Goal: Information Seeking & Learning: Learn about a topic

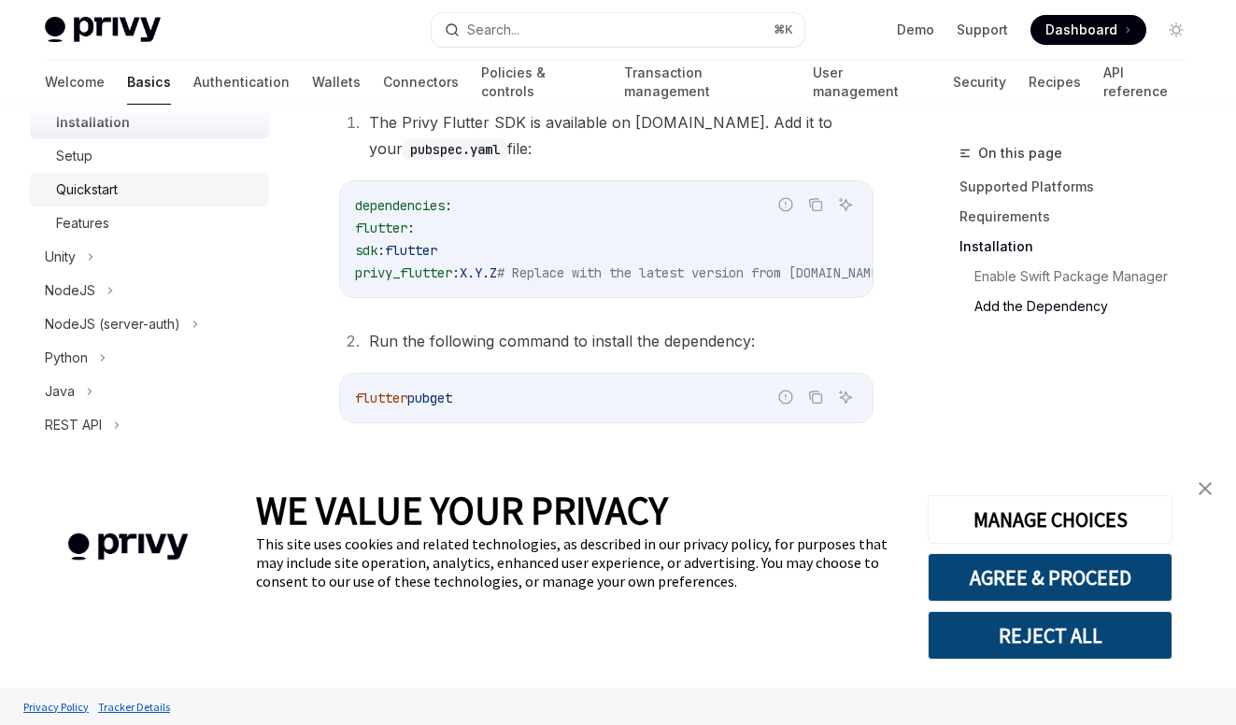
scroll to position [437, 0]
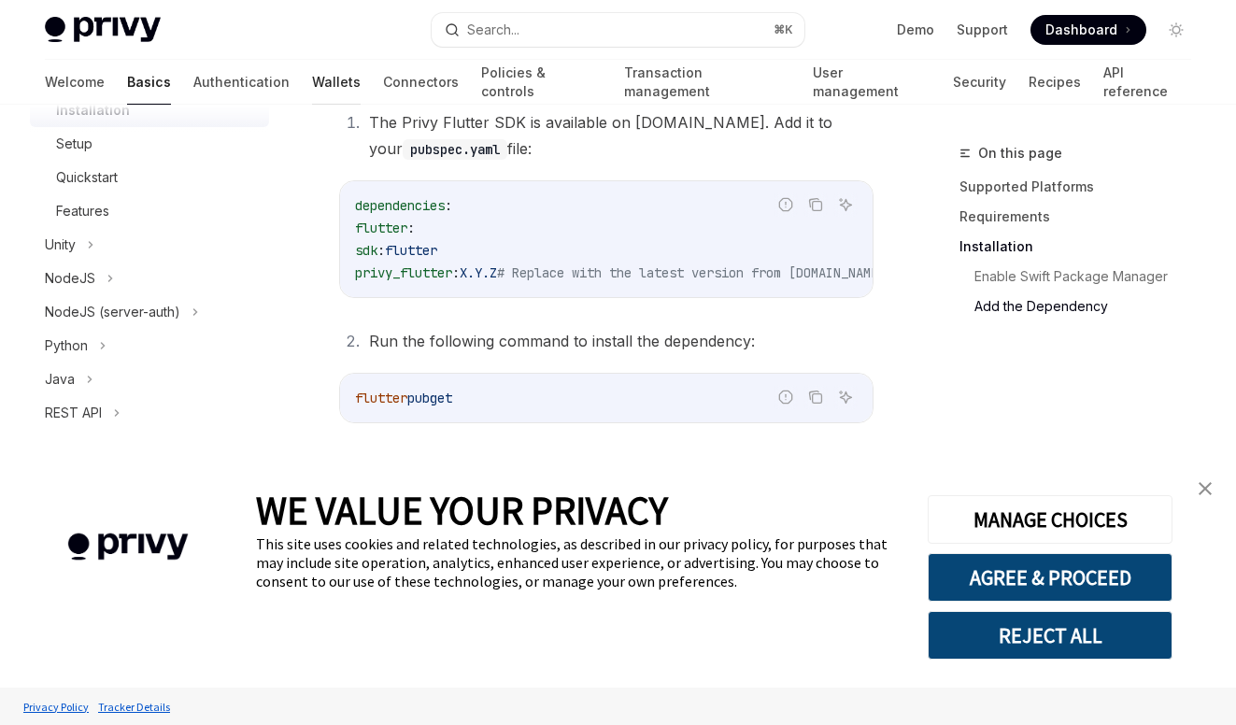
click at [312, 86] on link "Wallets" at bounding box center [336, 82] width 49 height 45
type textarea "*"
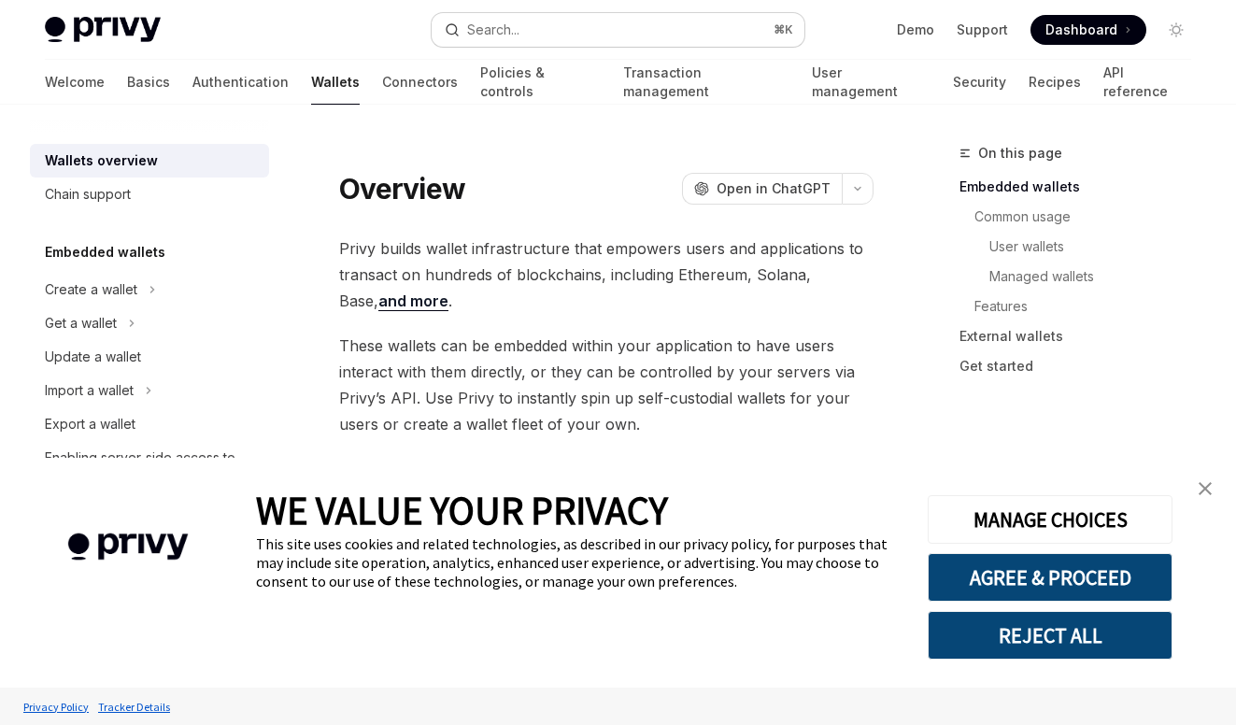
click at [506, 35] on div "Search..." at bounding box center [493, 30] width 52 height 22
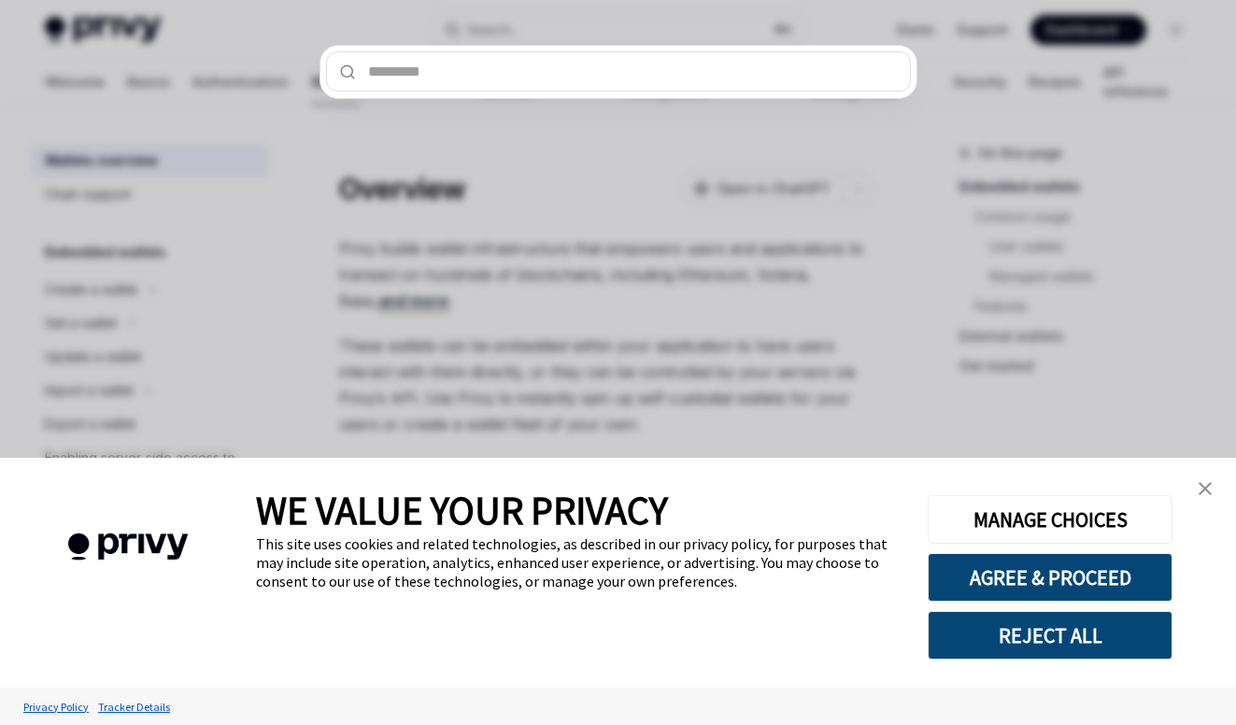
click at [1064, 633] on button "REJECT ALL" at bounding box center [1049, 635] width 245 height 49
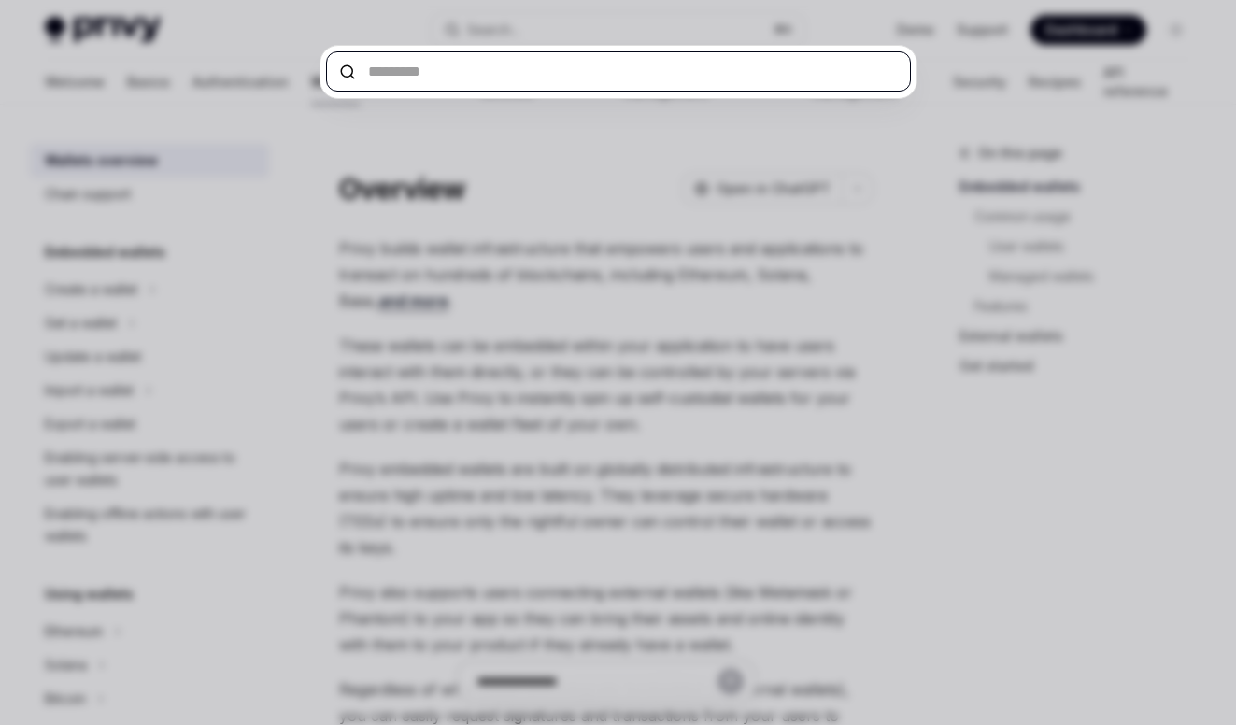
click at [675, 79] on input "text" at bounding box center [618, 71] width 585 height 40
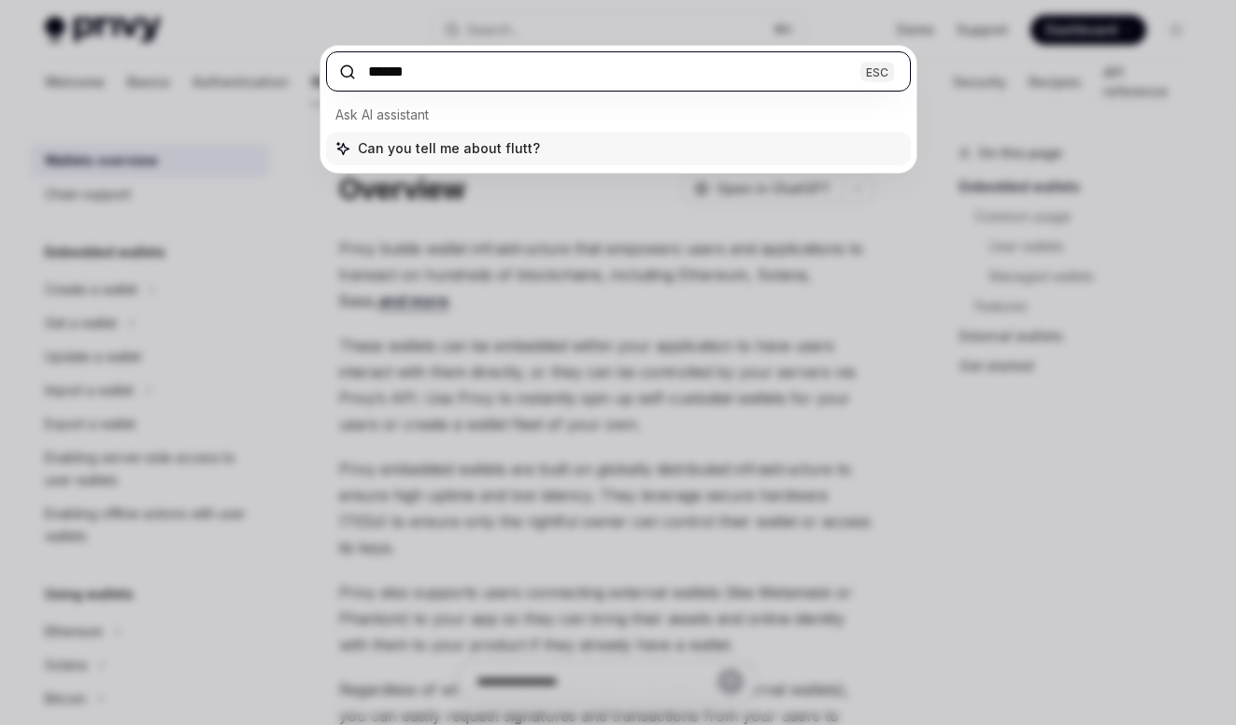
type input "*******"
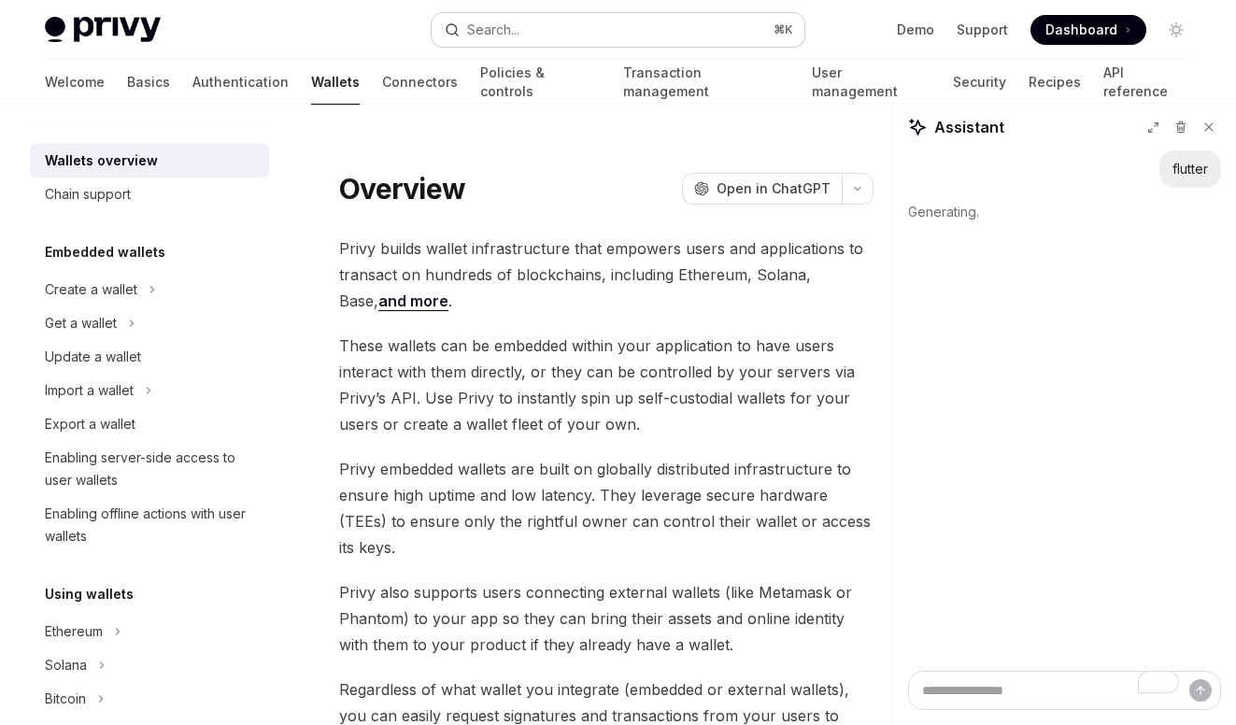
click at [498, 34] on div "Search..." at bounding box center [493, 30] width 52 height 22
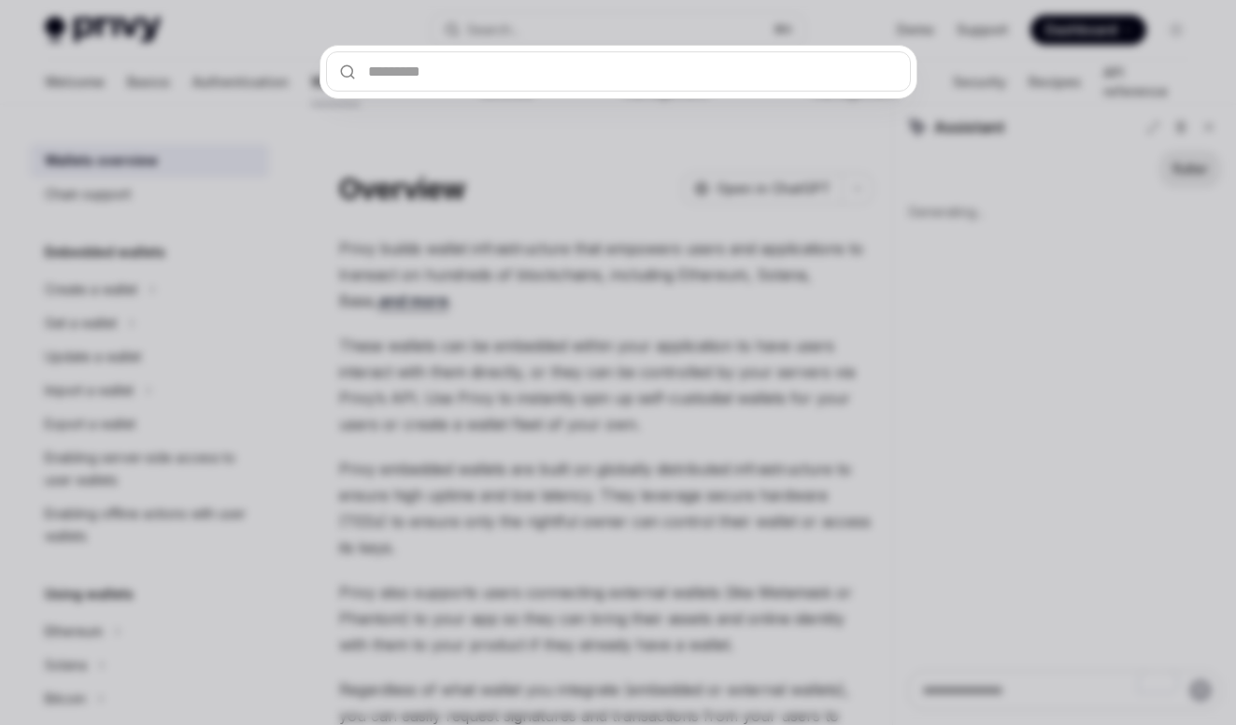
type textarea "*"
click at [441, 76] on input "text" at bounding box center [618, 71] width 585 height 40
type input "*"
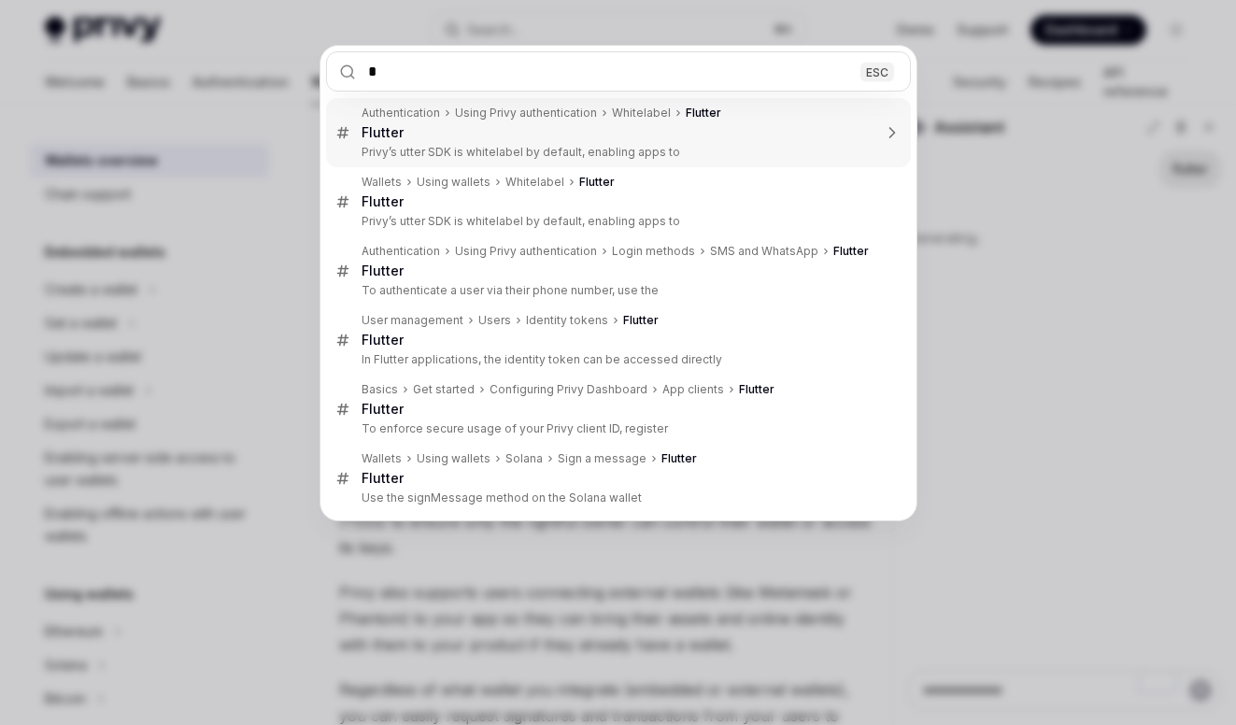
type textarea "*"
type input "**"
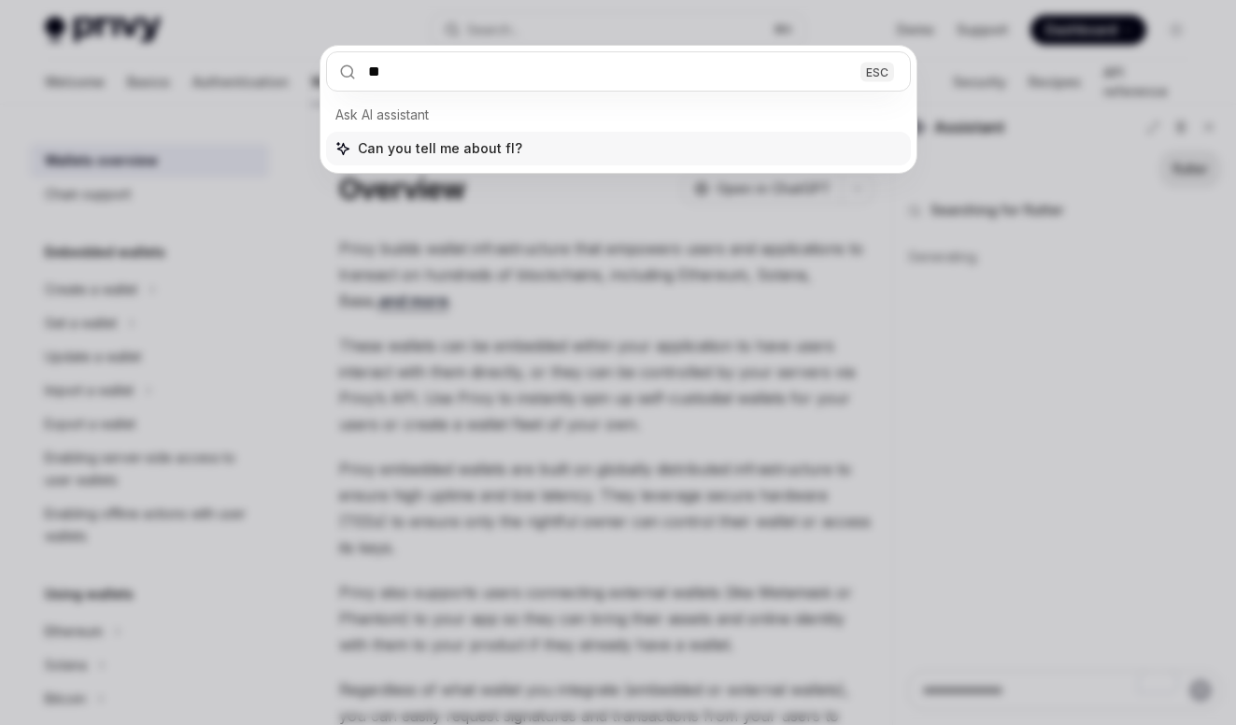
type textarea "*"
type input "*******"
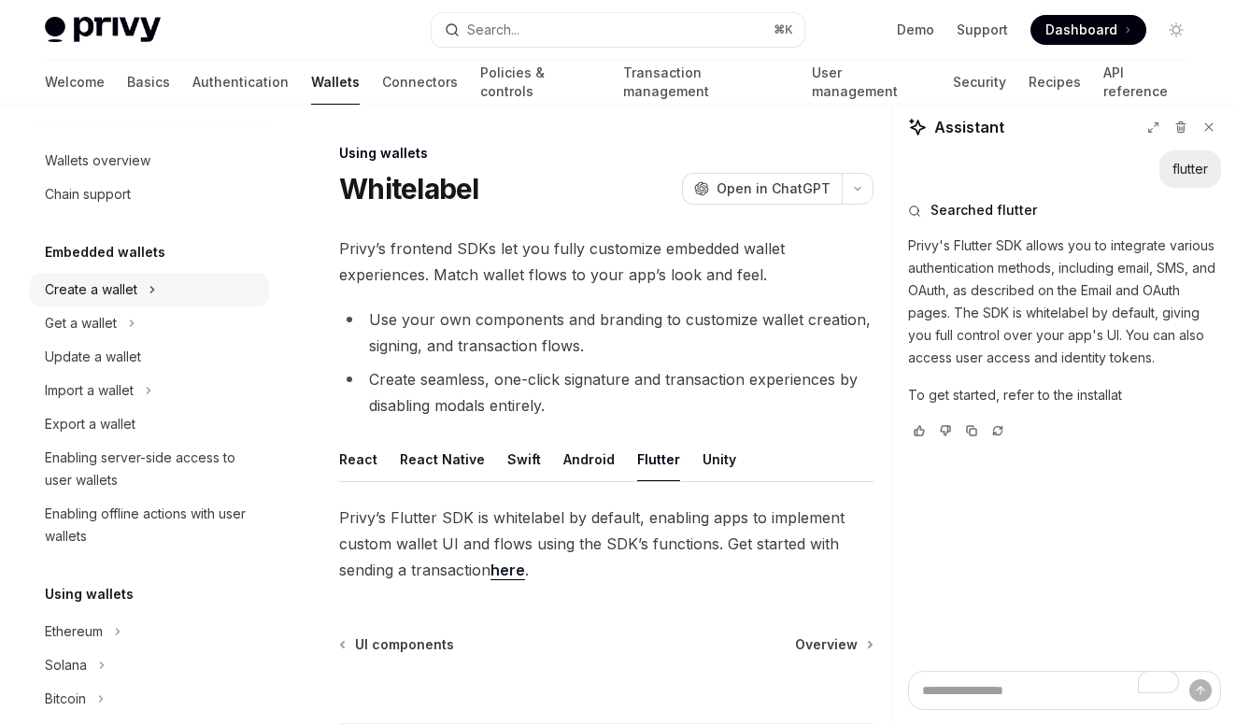
click at [130, 297] on div "Create a wallet" at bounding box center [91, 289] width 92 height 22
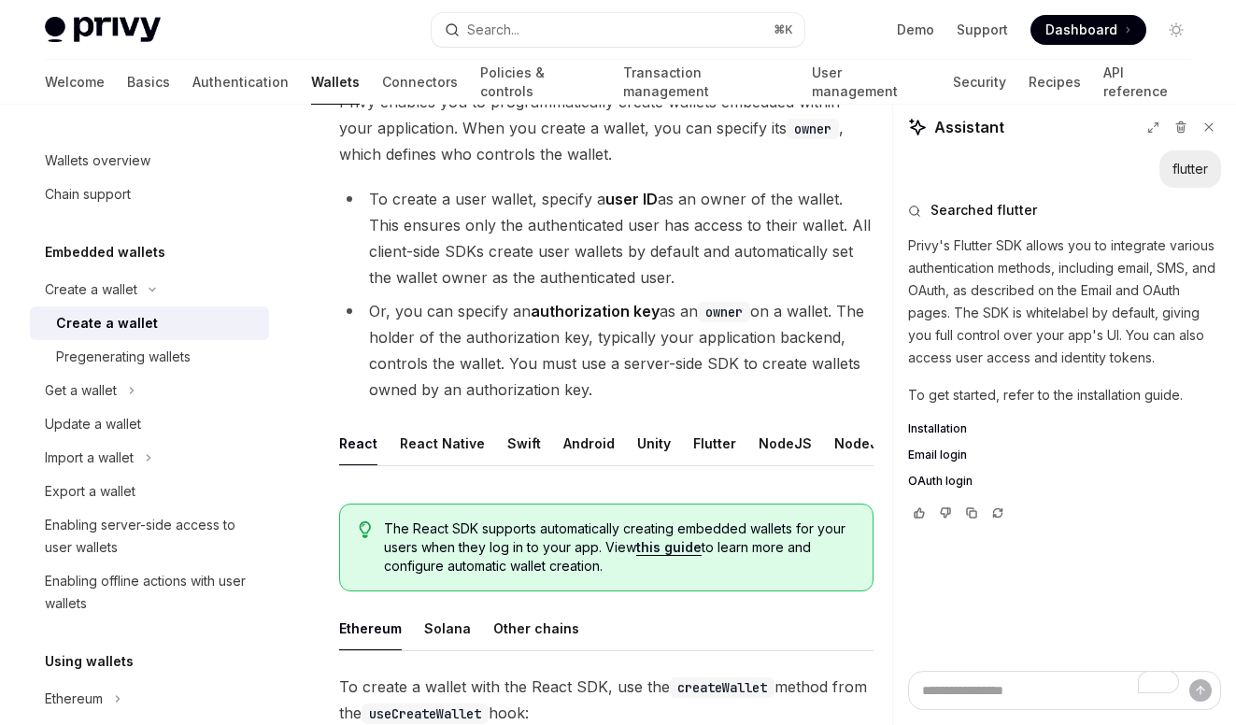
scroll to position [424, 0]
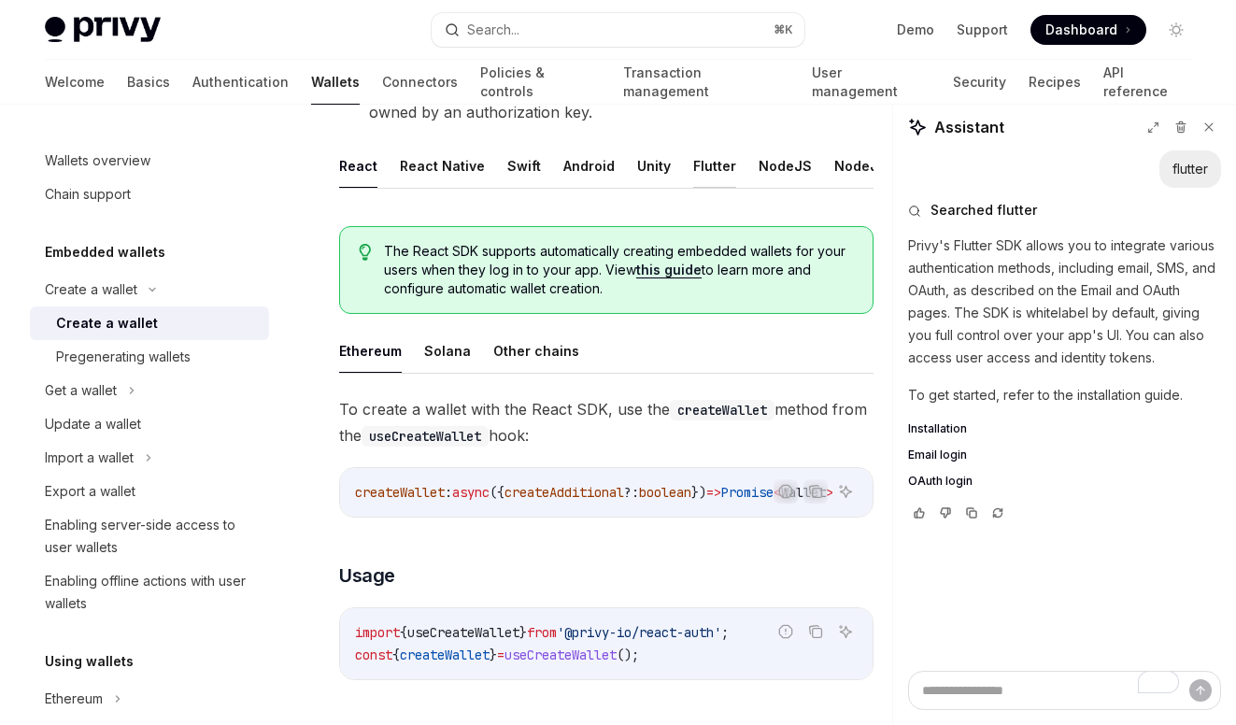
click at [695, 175] on button "Flutter" at bounding box center [714, 166] width 43 height 44
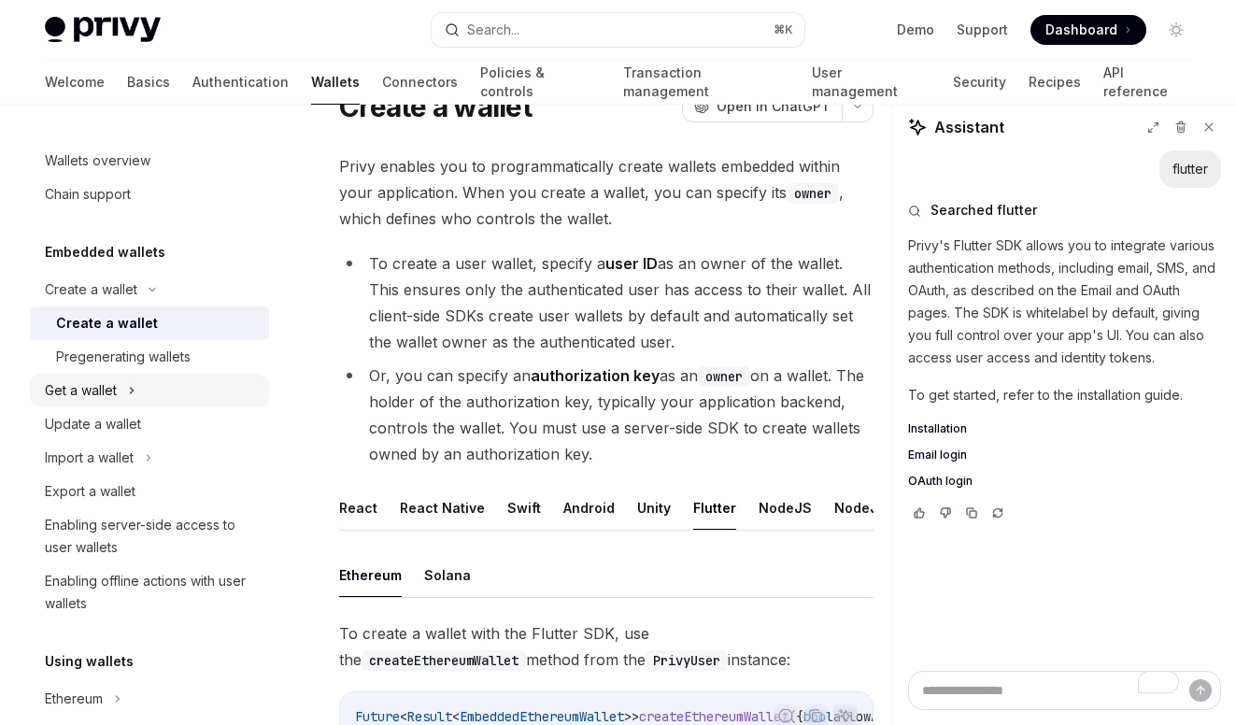
scroll to position [1, 0]
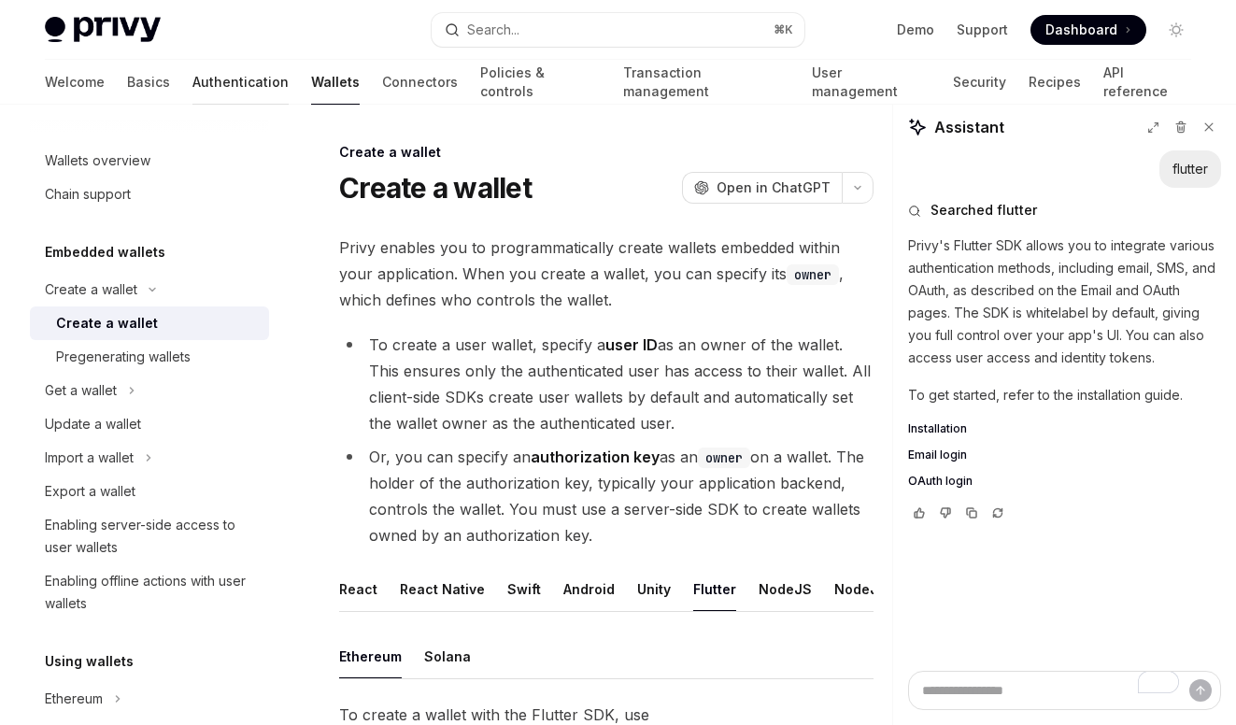
click at [192, 78] on link "Authentication" at bounding box center [240, 82] width 96 height 45
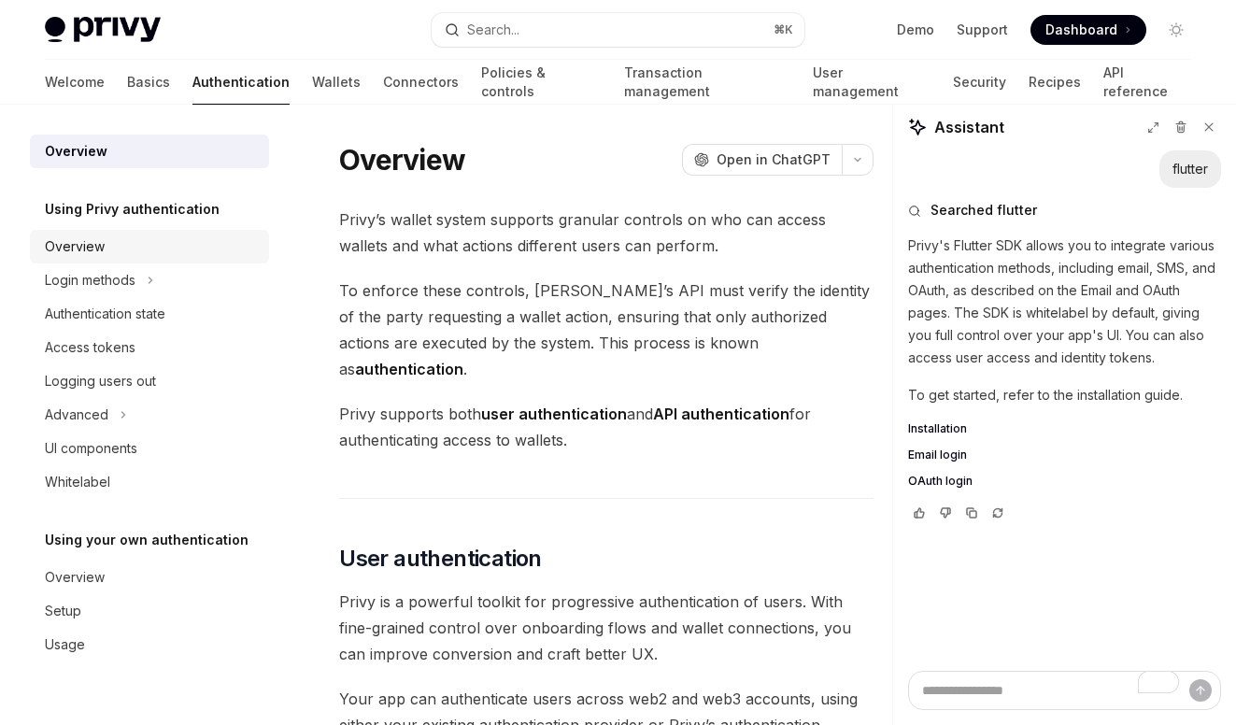
click at [153, 259] on link "Overview" at bounding box center [149, 247] width 239 height 34
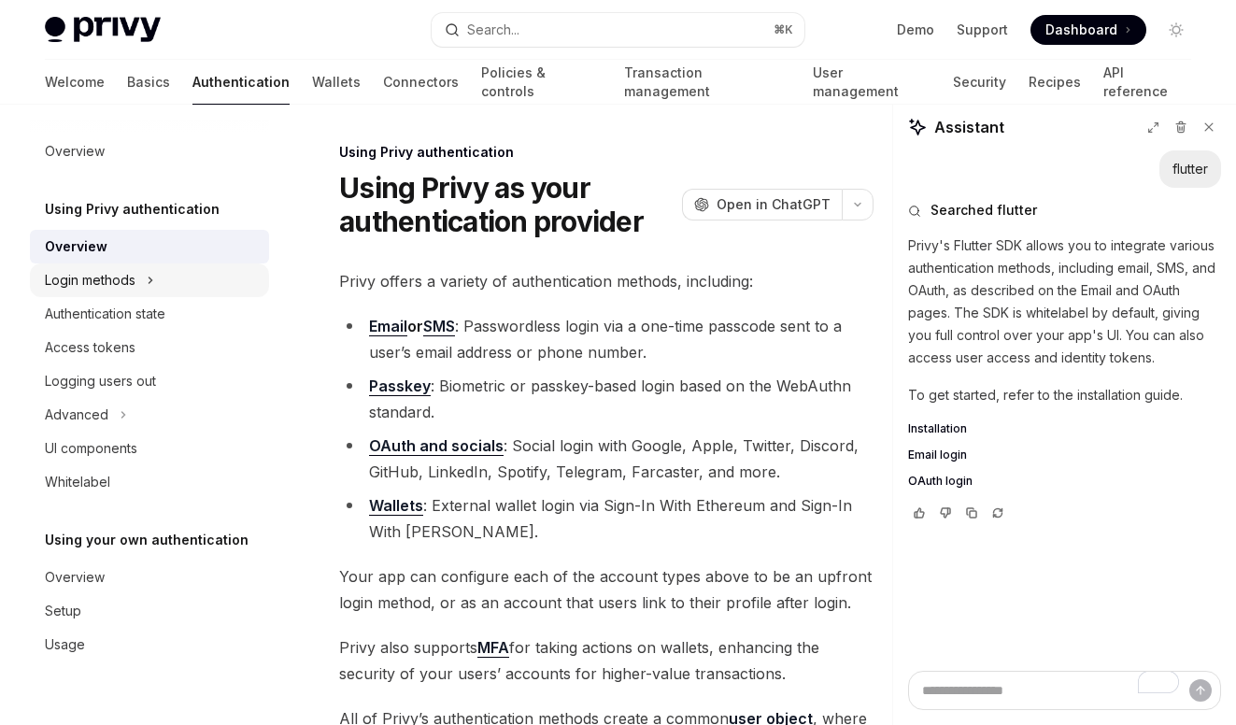
click at [153, 270] on icon at bounding box center [150, 280] width 7 height 22
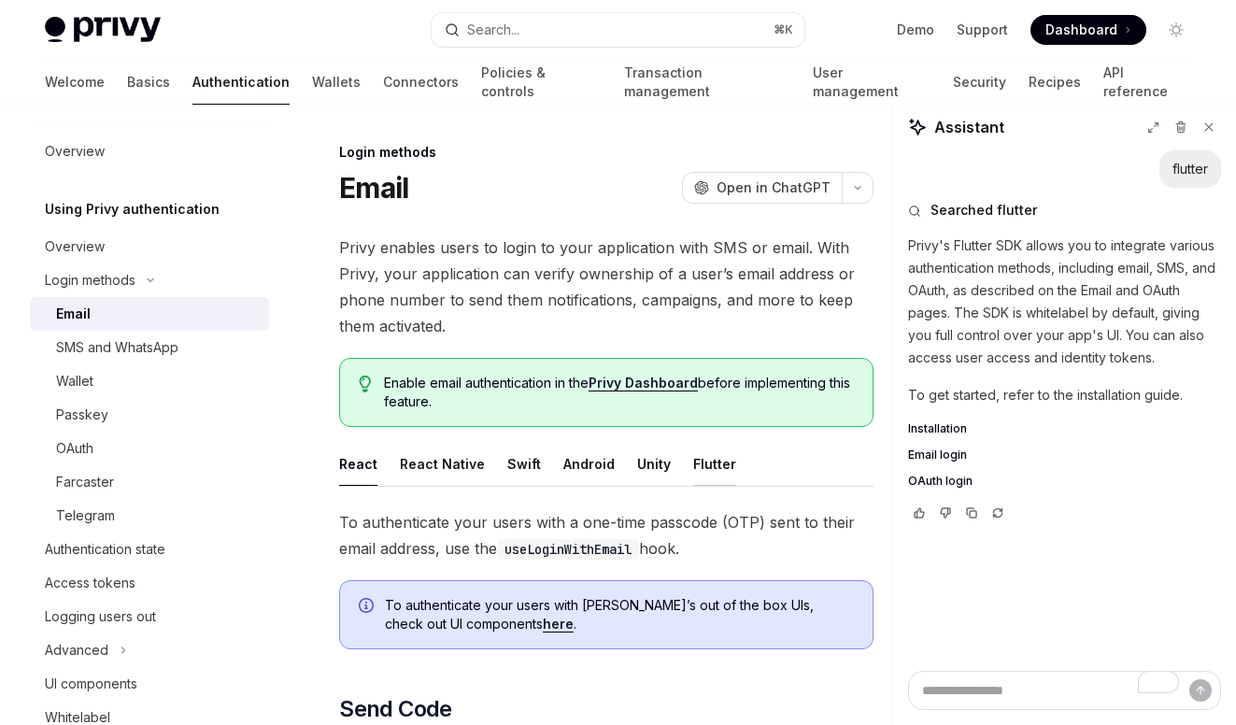
click at [695, 465] on button "Flutter" at bounding box center [714, 464] width 43 height 44
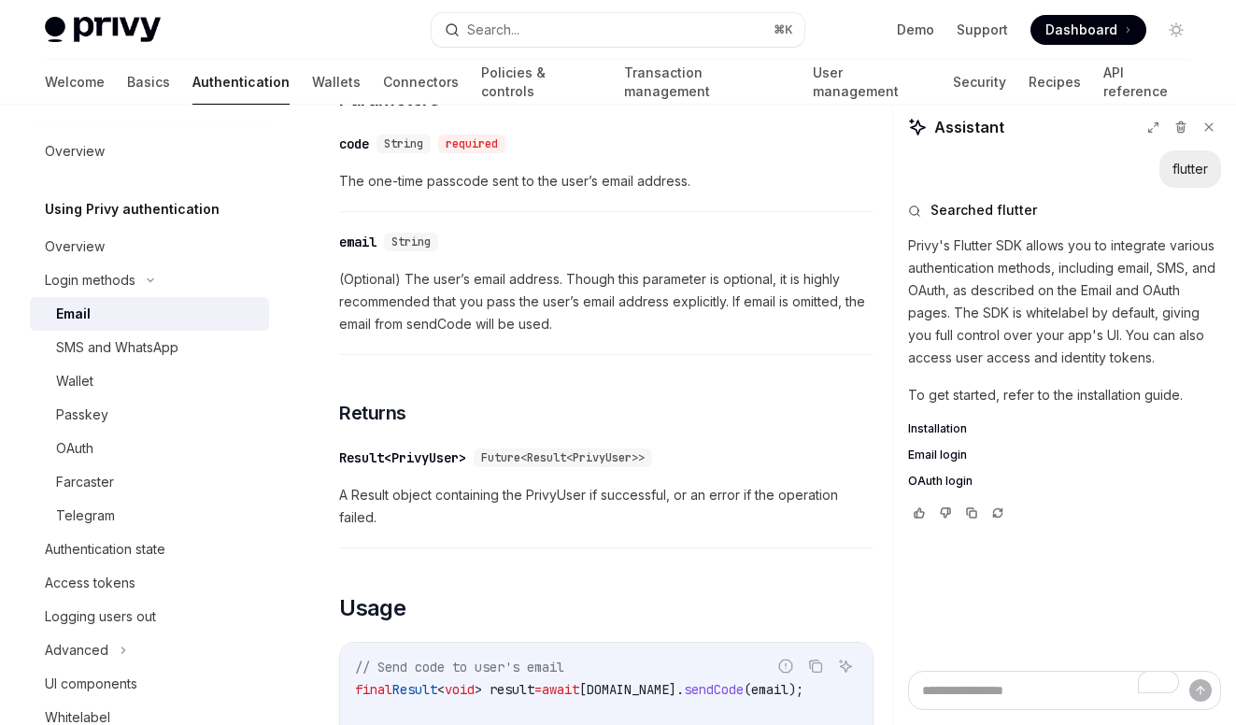
scroll to position [1139, 0]
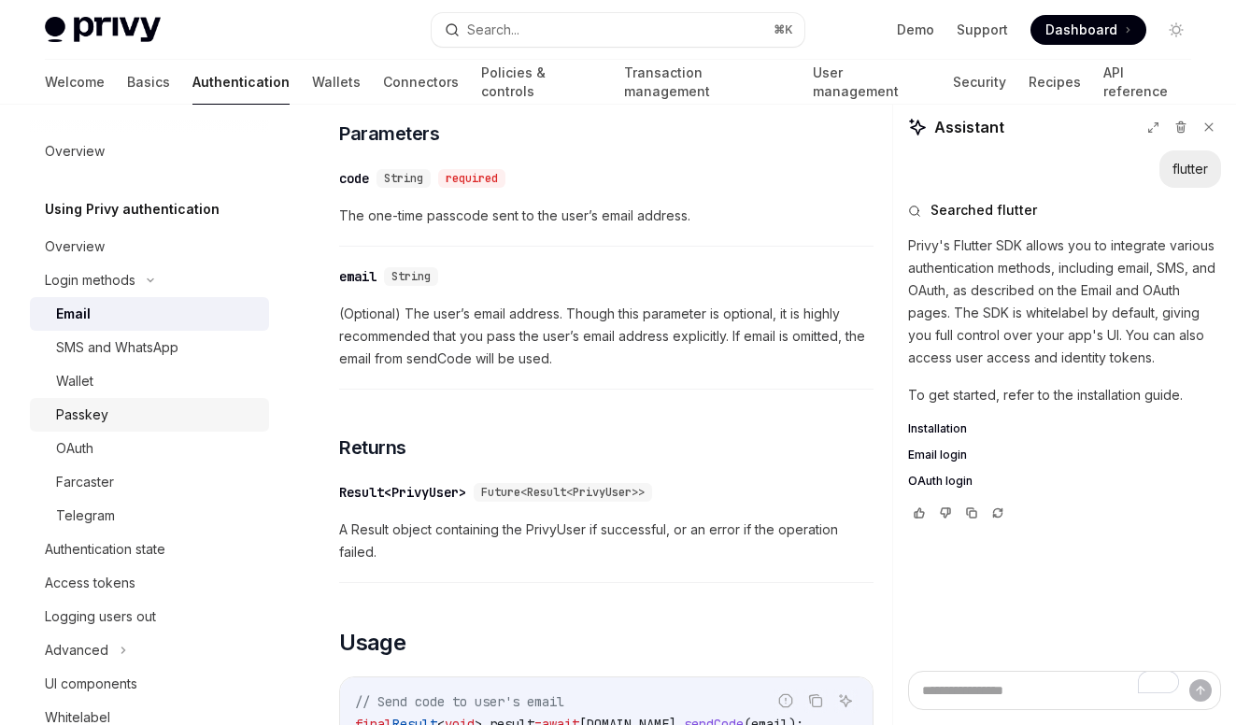
click at [136, 416] on div "Passkey" at bounding box center [157, 414] width 202 height 22
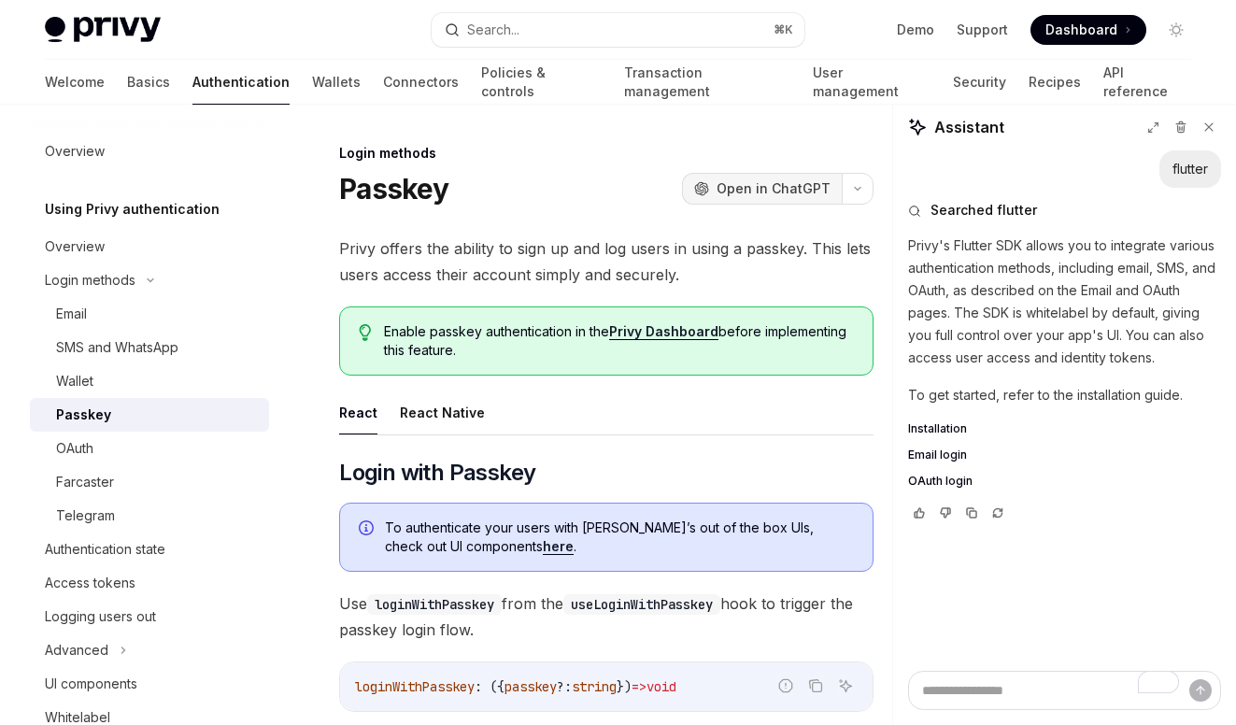
click at [768, 181] on span "Open in ChatGPT" at bounding box center [773, 188] width 114 height 19
click at [861, 190] on icon "button" at bounding box center [857, 188] width 22 height 7
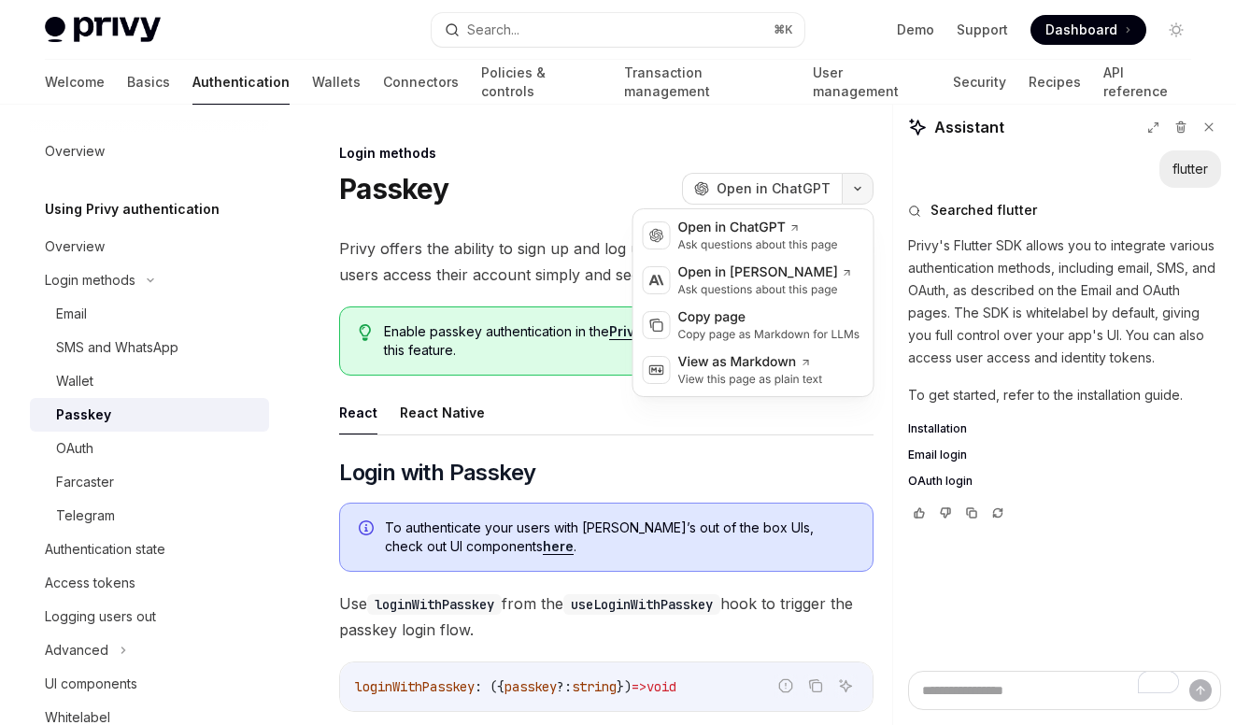
click at [861, 190] on icon "button" at bounding box center [857, 188] width 22 height 7
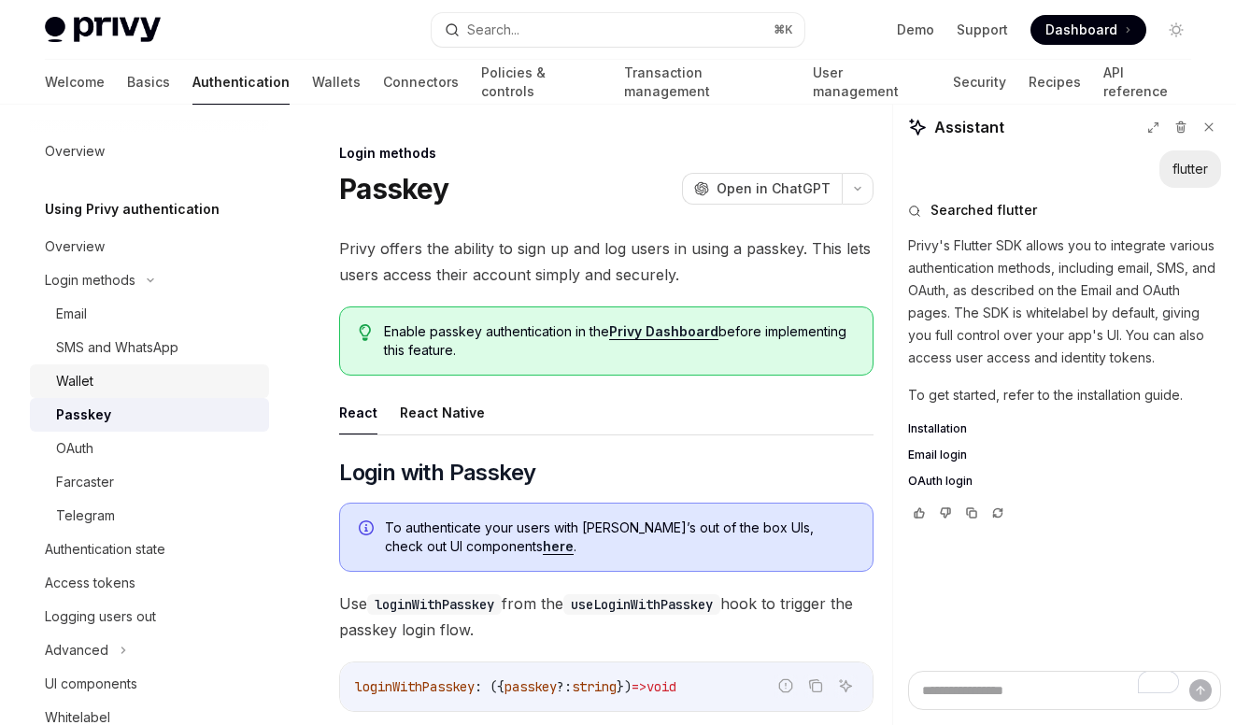
click at [147, 378] on div "Wallet" at bounding box center [157, 381] width 202 height 22
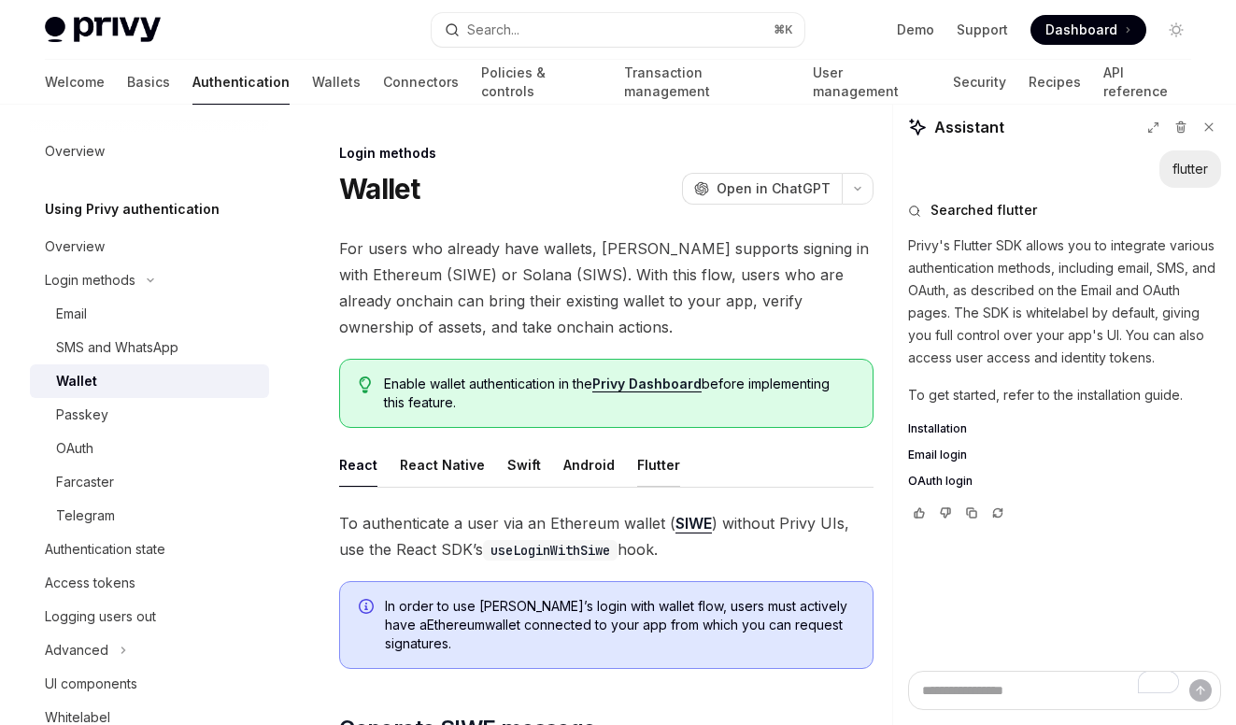
click at [650, 460] on button "Flutter" at bounding box center [658, 465] width 43 height 44
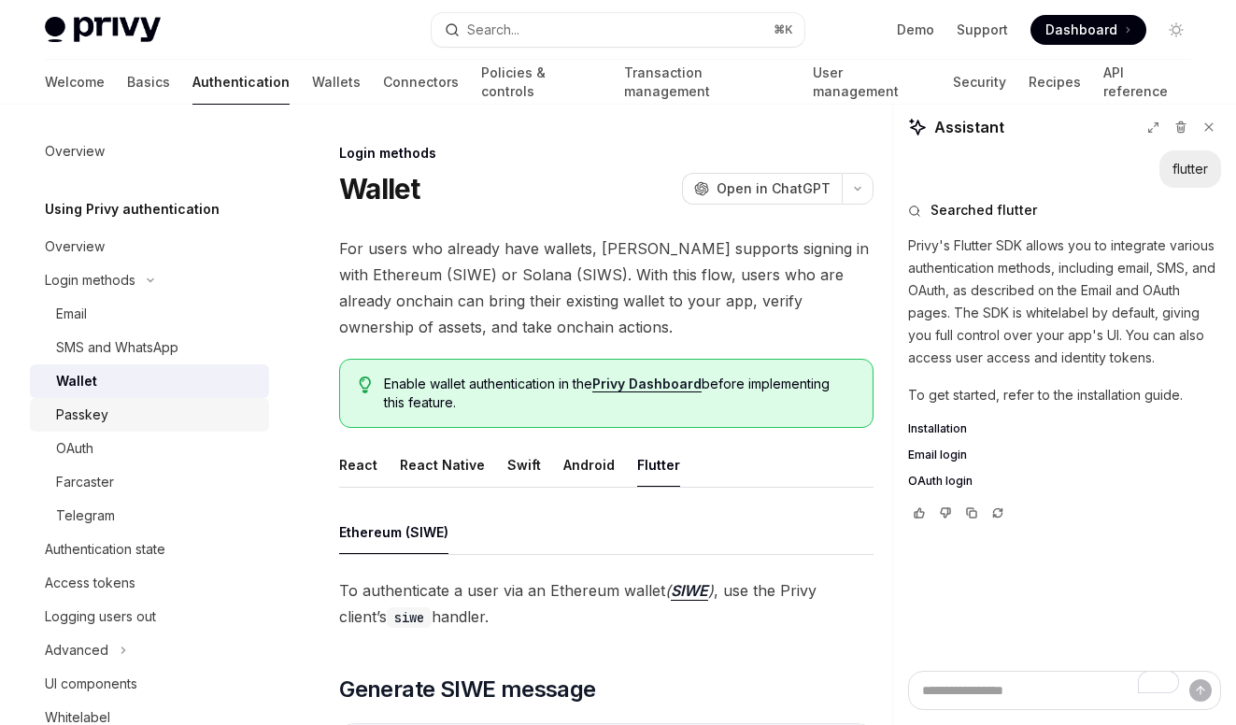
click at [212, 420] on div "Passkey" at bounding box center [157, 414] width 202 height 22
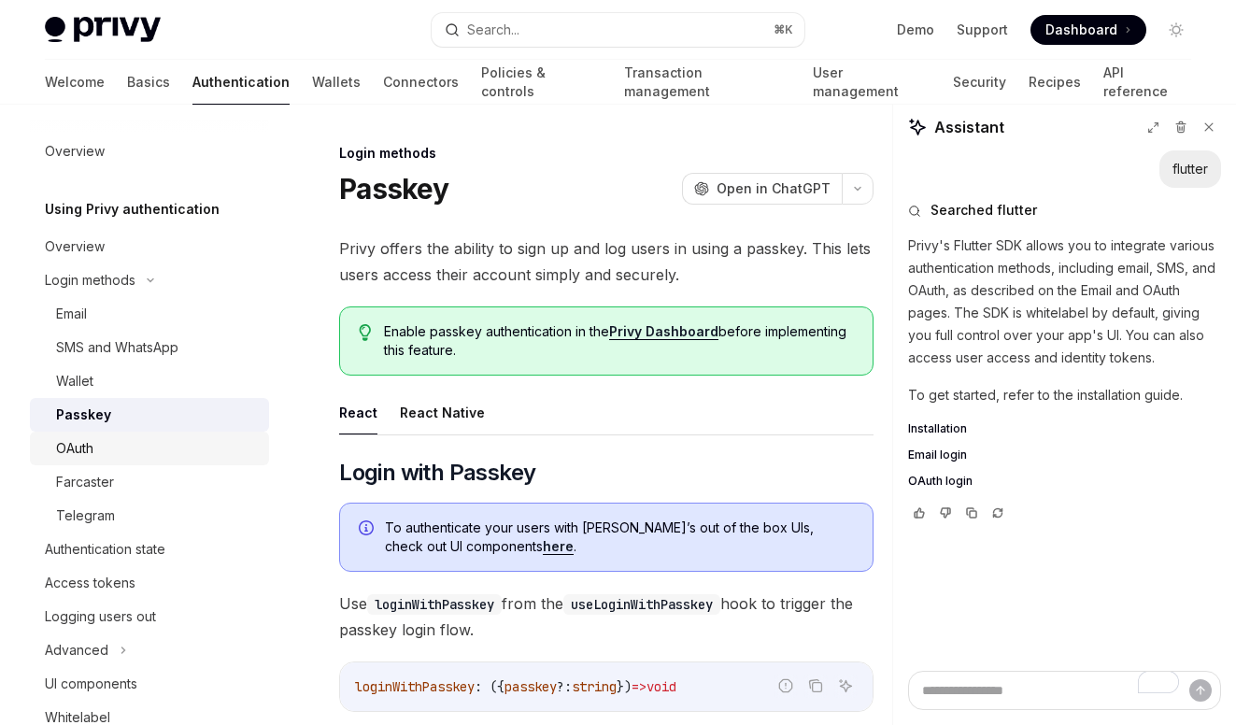
click at [212, 446] on div "OAuth" at bounding box center [157, 448] width 202 height 22
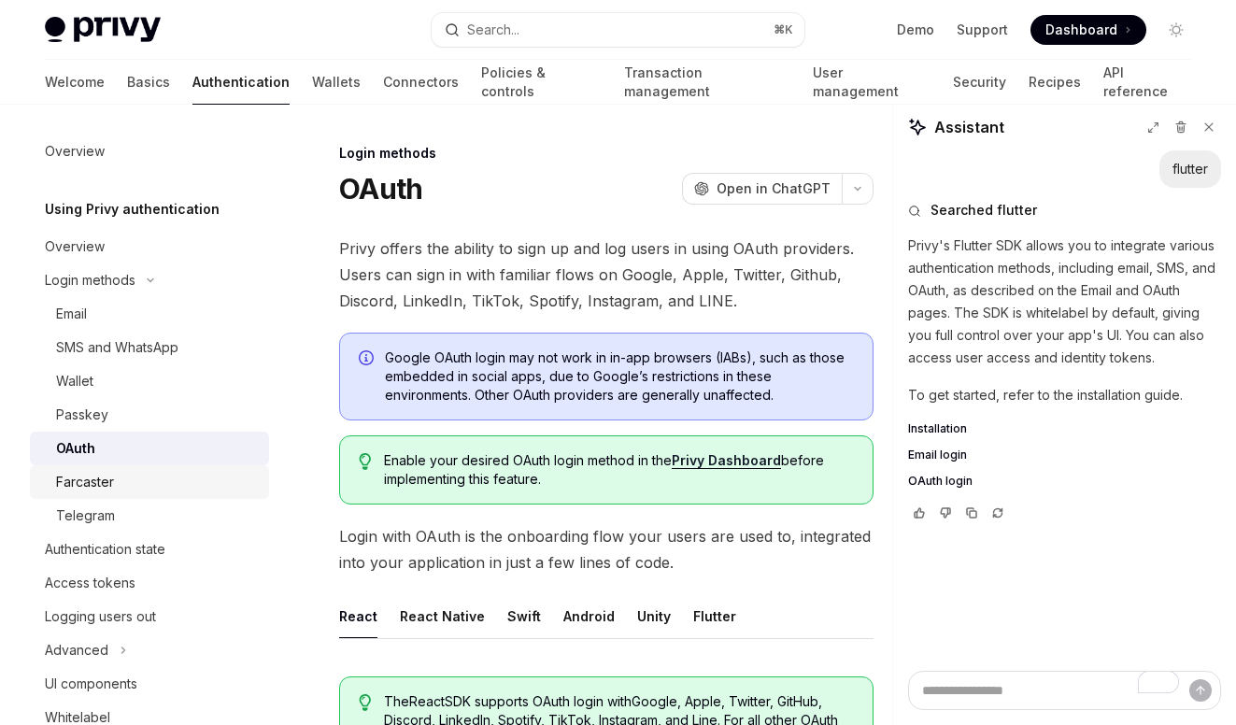
click at [204, 480] on div "Farcaster" at bounding box center [157, 482] width 202 height 22
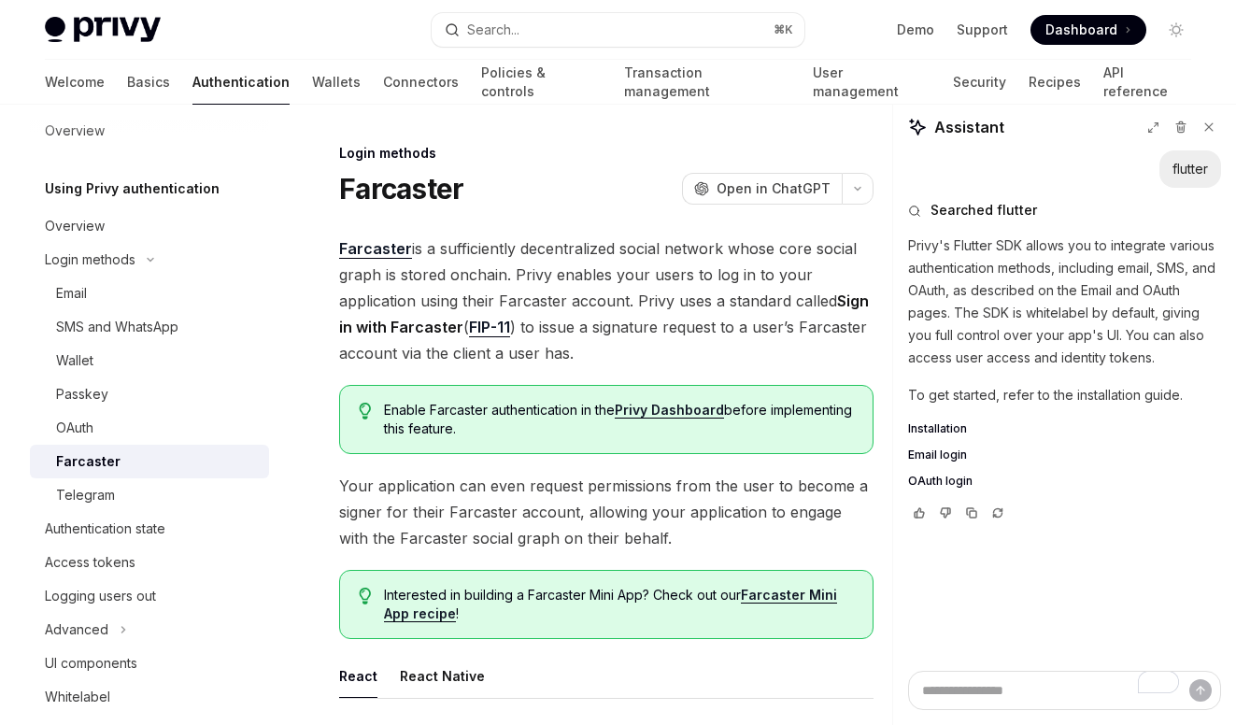
scroll to position [18, 0]
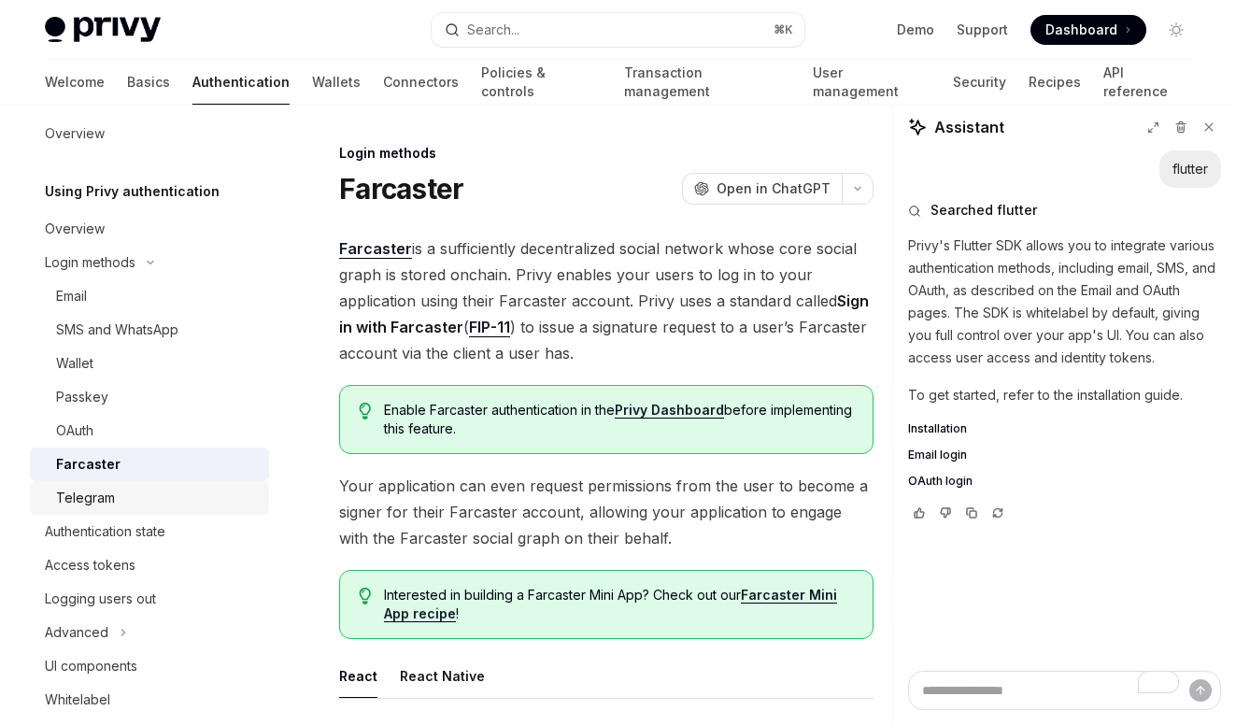
click at [226, 485] on link "Telegram" at bounding box center [149, 498] width 239 height 34
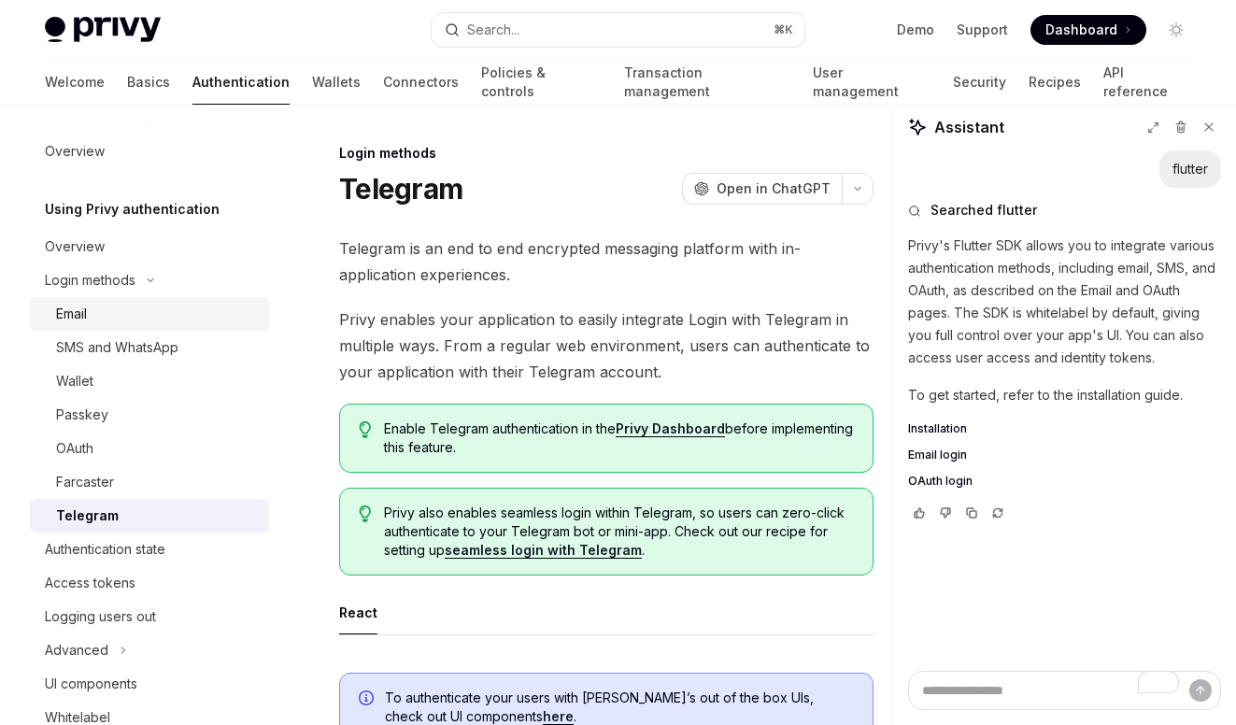
click at [192, 318] on div "Email" at bounding box center [157, 314] width 202 height 22
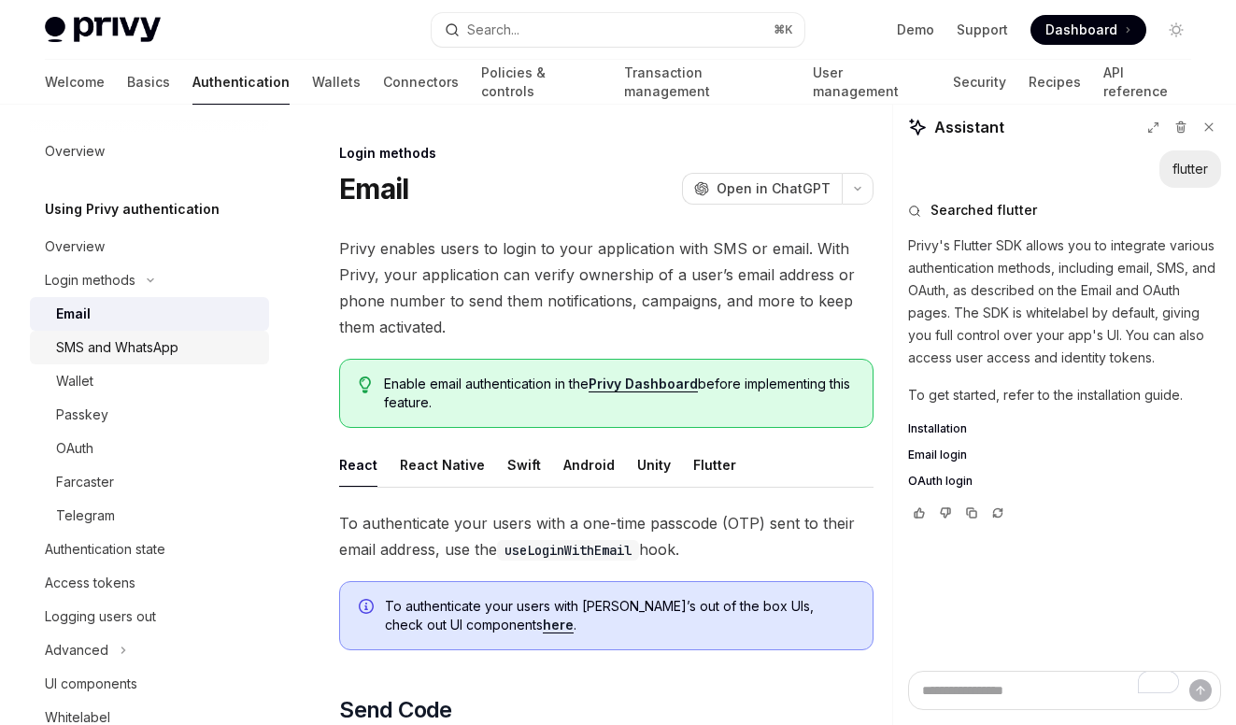
click at [193, 359] on link "SMS and WhatsApp" at bounding box center [149, 348] width 239 height 34
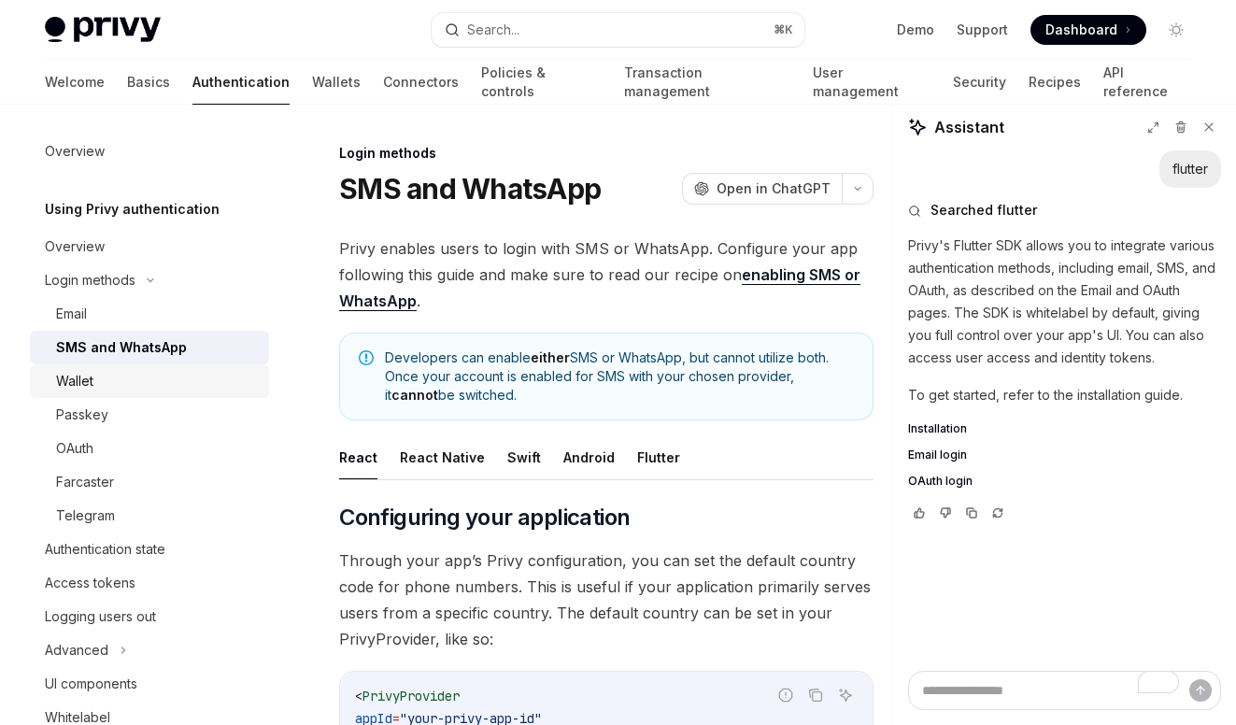
click at [192, 390] on div "Wallet" at bounding box center [157, 381] width 202 height 22
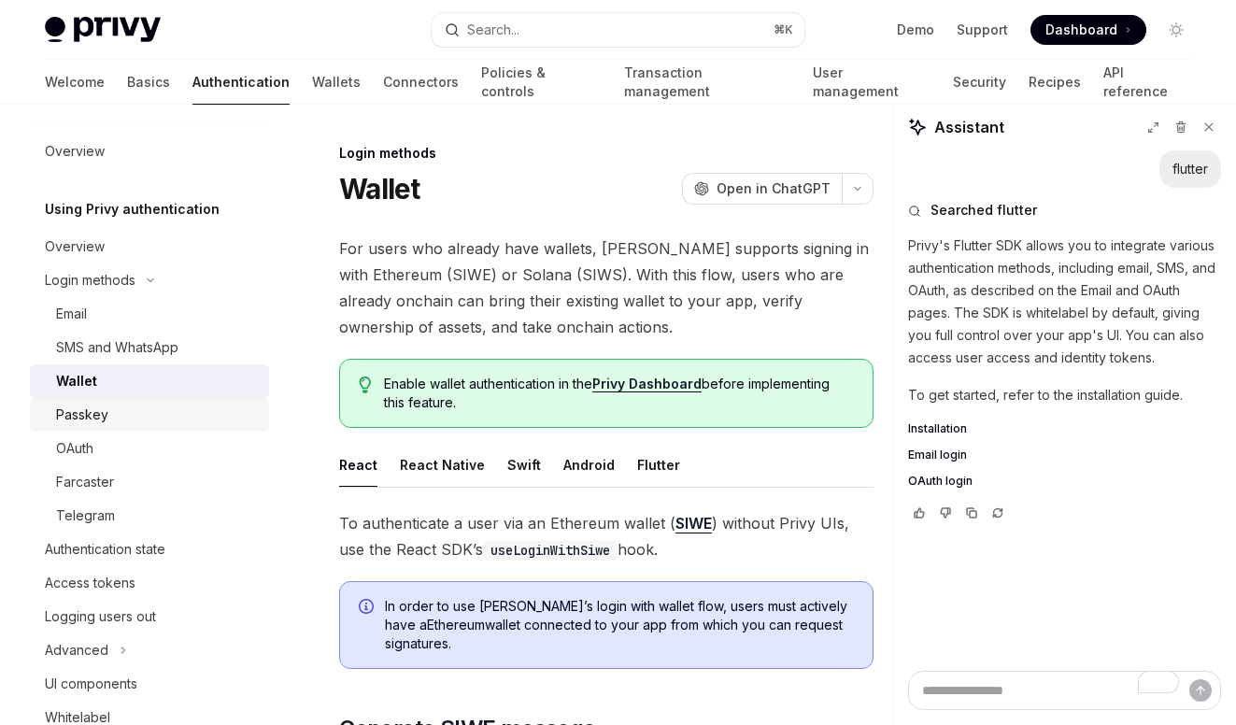
click at [191, 417] on div "Passkey" at bounding box center [157, 414] width 202 height 22
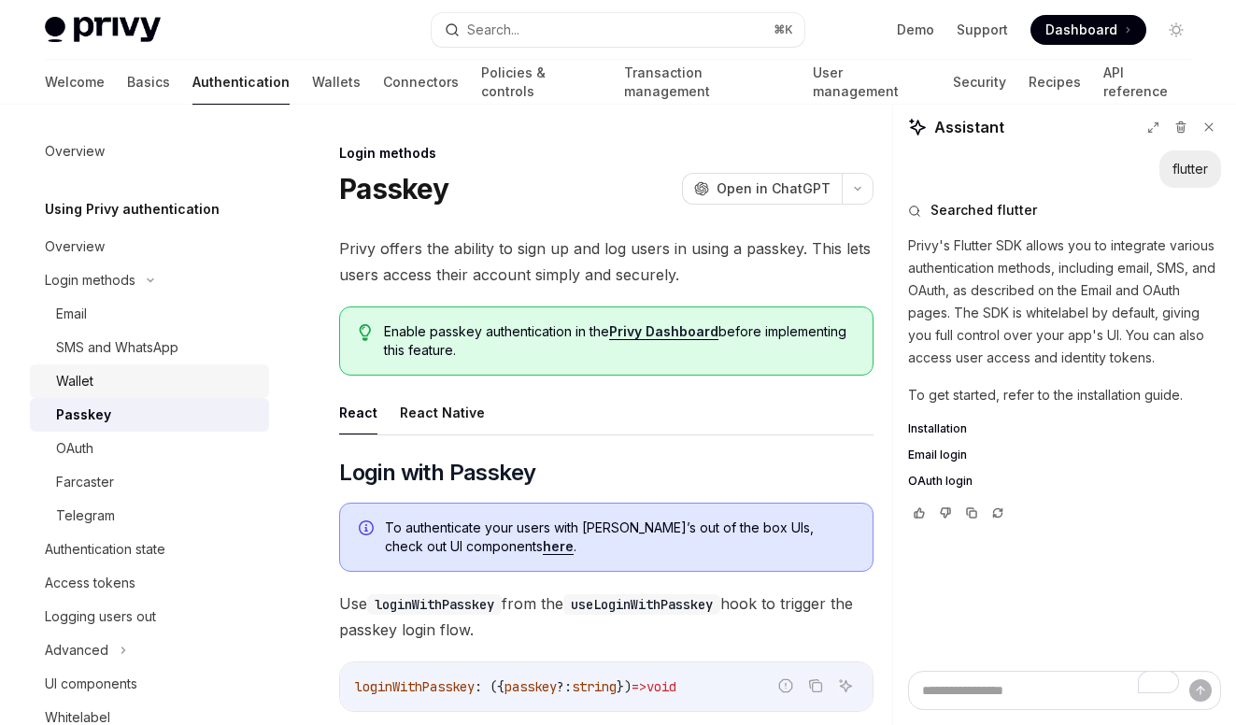
click at [189, 388] on div "Wallet" at bounding box center [157, 381] width 202 height 22
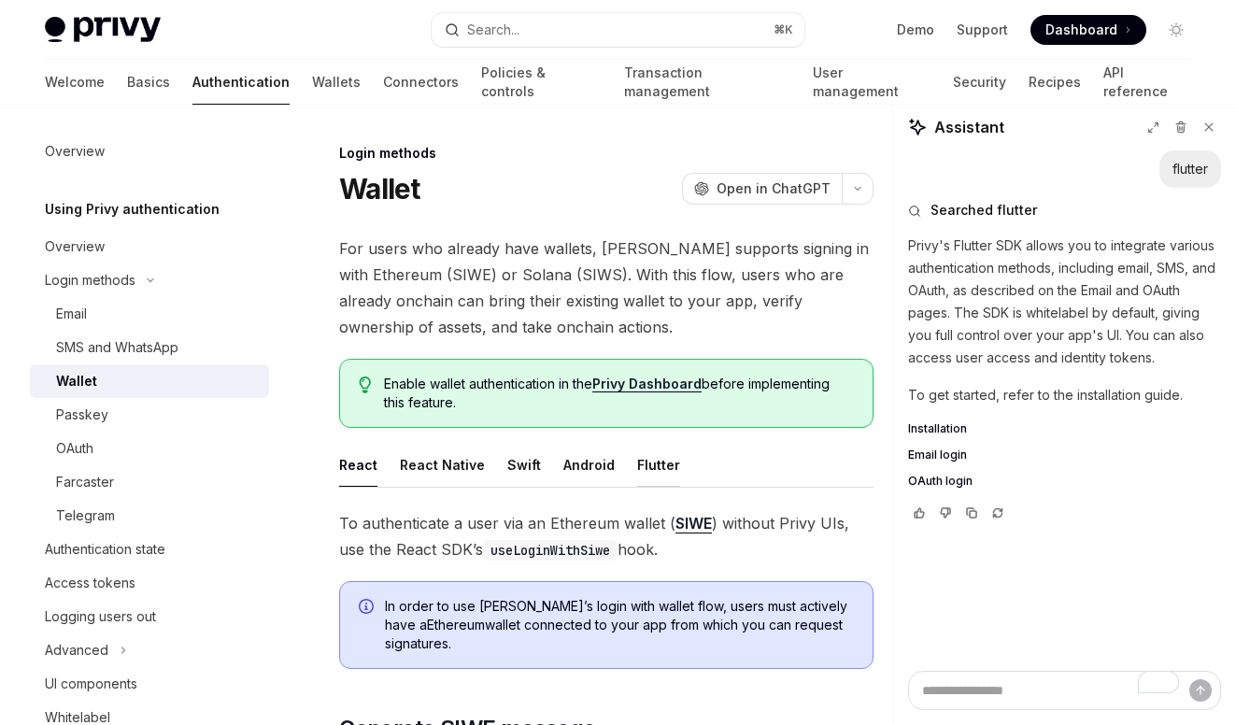
click at [649, 454] on button "Flutter" at bounding box center [658, 465] width 43 height 44
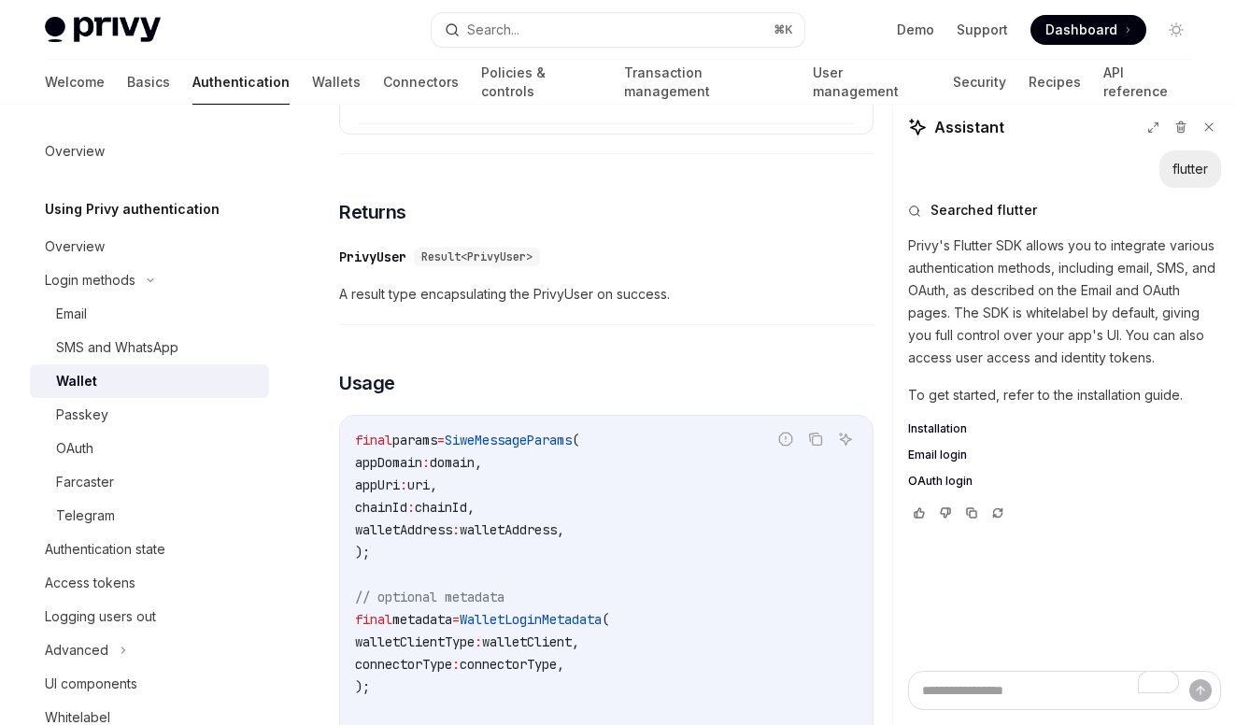
scroll to position [3147, 0]
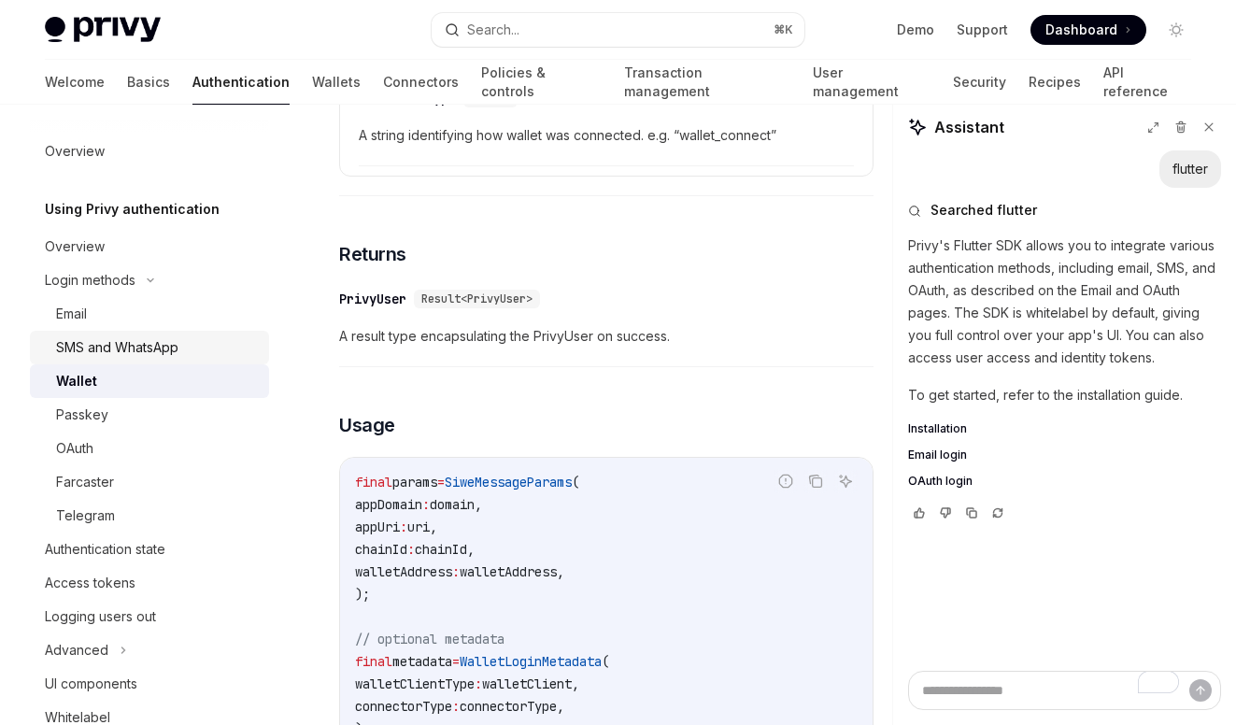
click at [136, 352] on div "SMS and WhatsApp" at bounding box center [117, 347] width 122 height 22
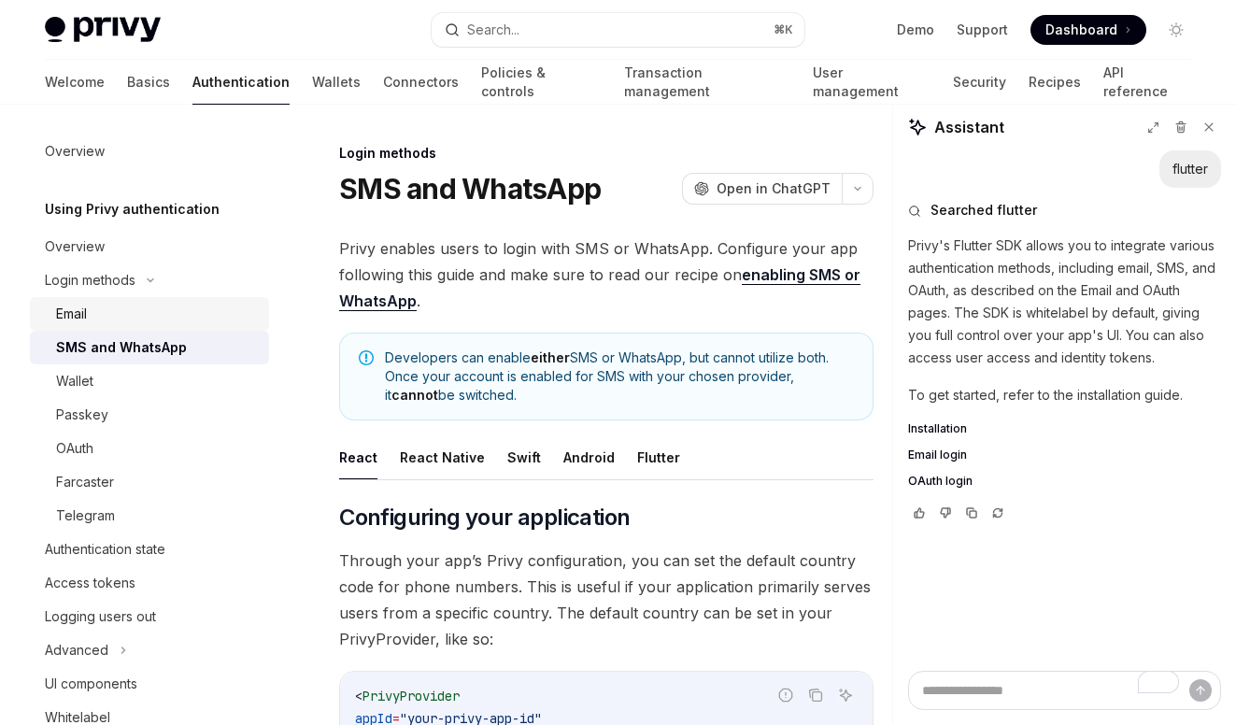
click at [141, 308] on div "Email" at bounding box center [157, 314] width 202 height 22
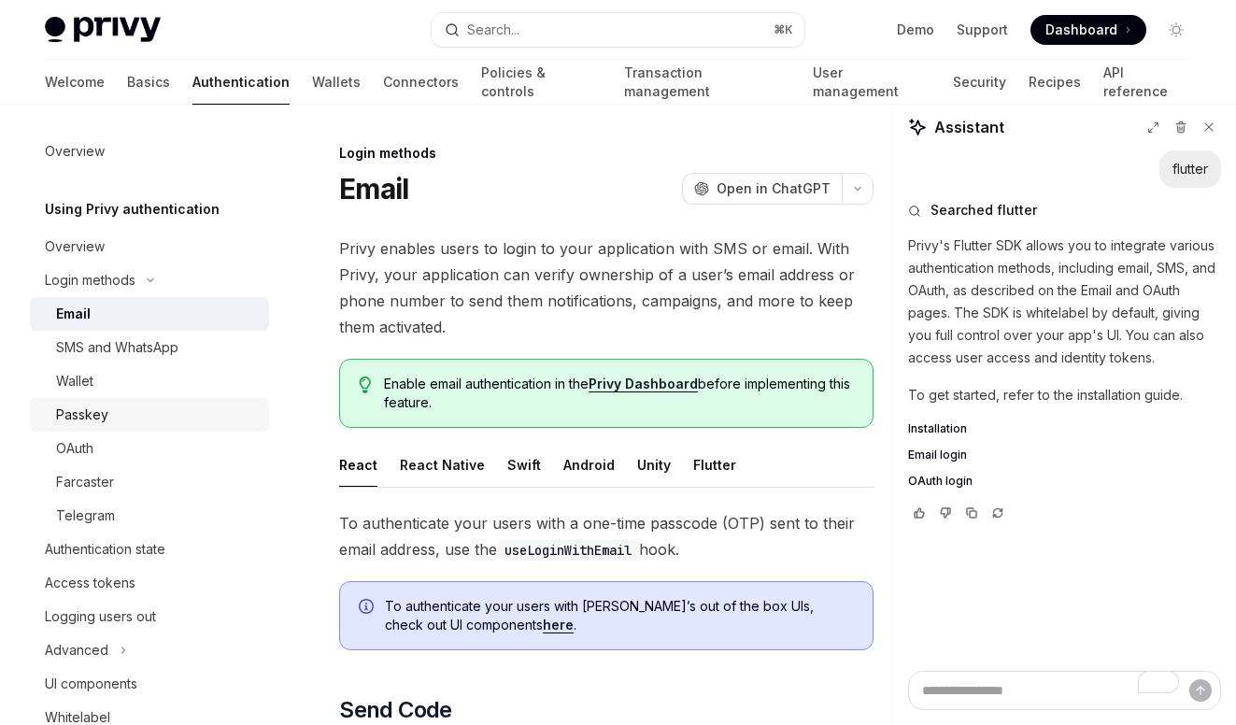
click at [124, 416] on div "Passkey" at bounding box center [157, 414] width 202 height 22
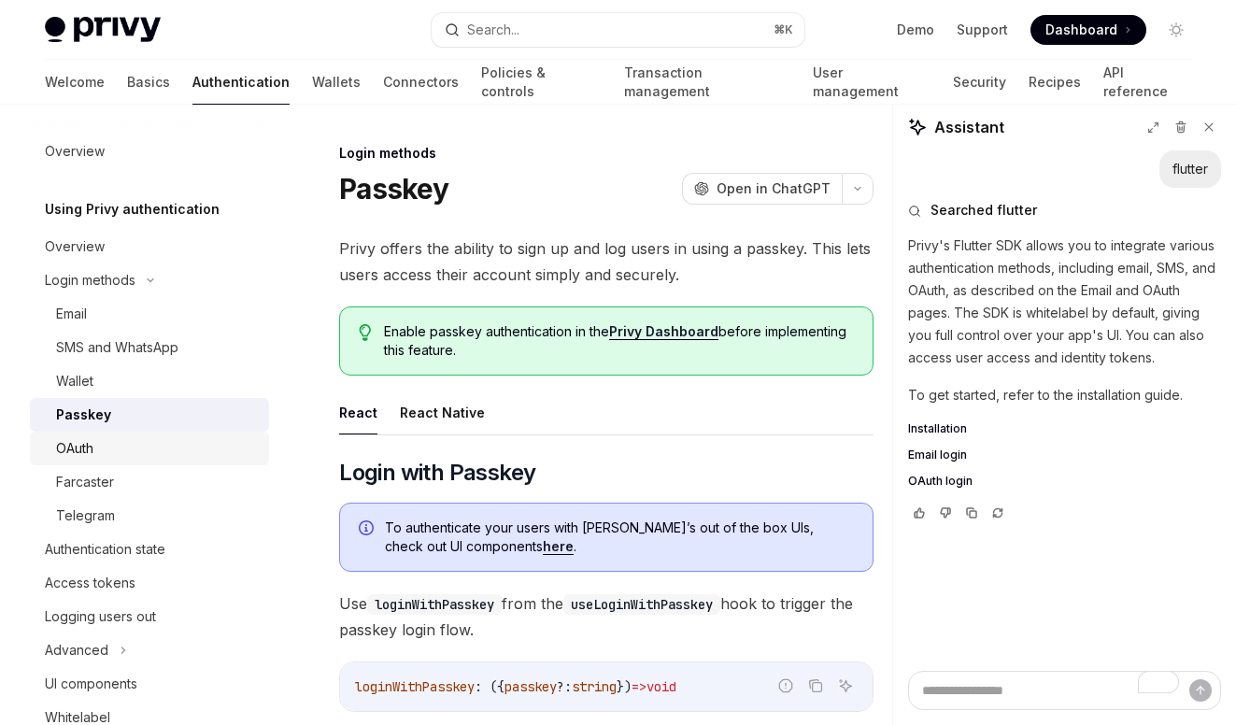
click at [149, 462] on link "OAuth" at bounding box center [149, 448] width 239 height 34
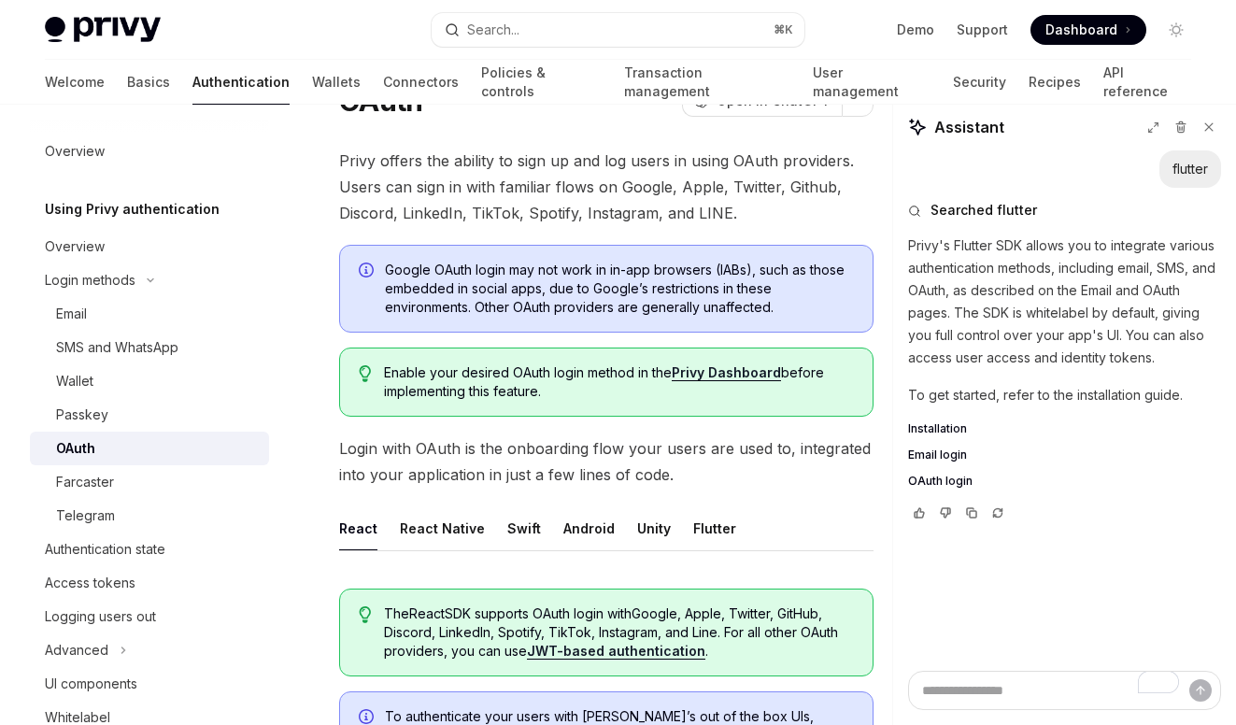
scroll to position [92, 0]
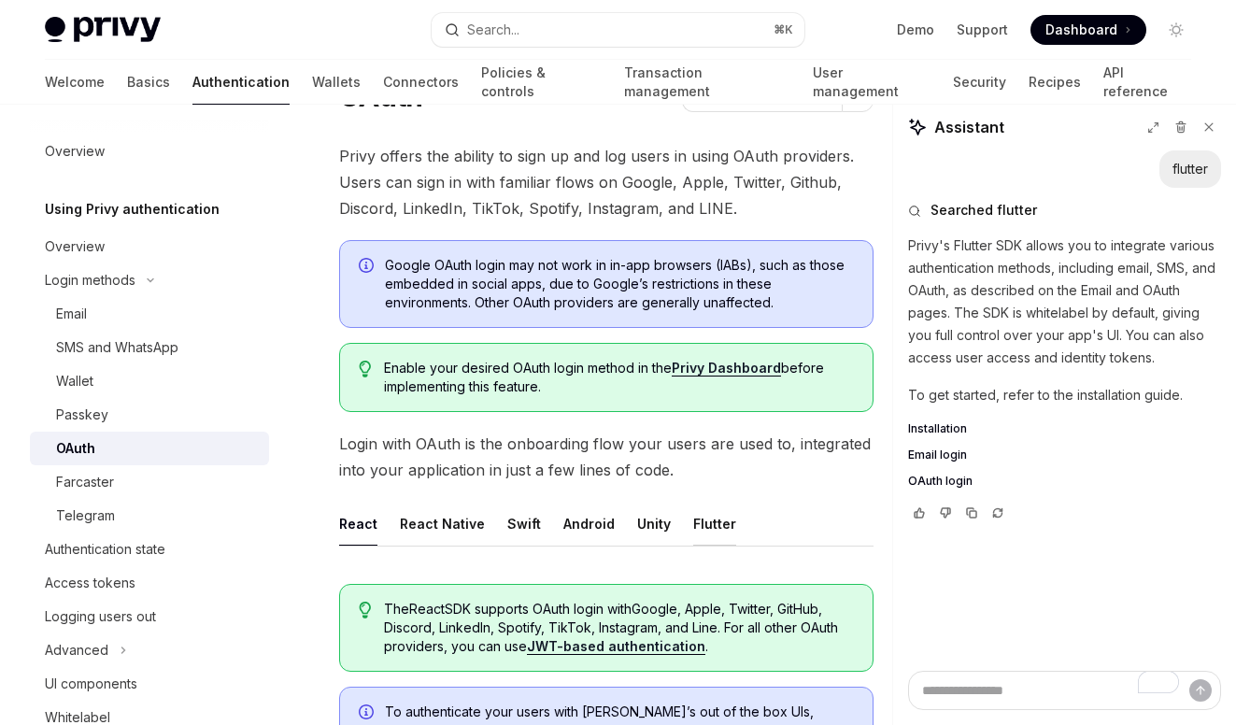
click at [693, 530] on button "Flutter" at bounding box center [714, 524] width 43 height 44
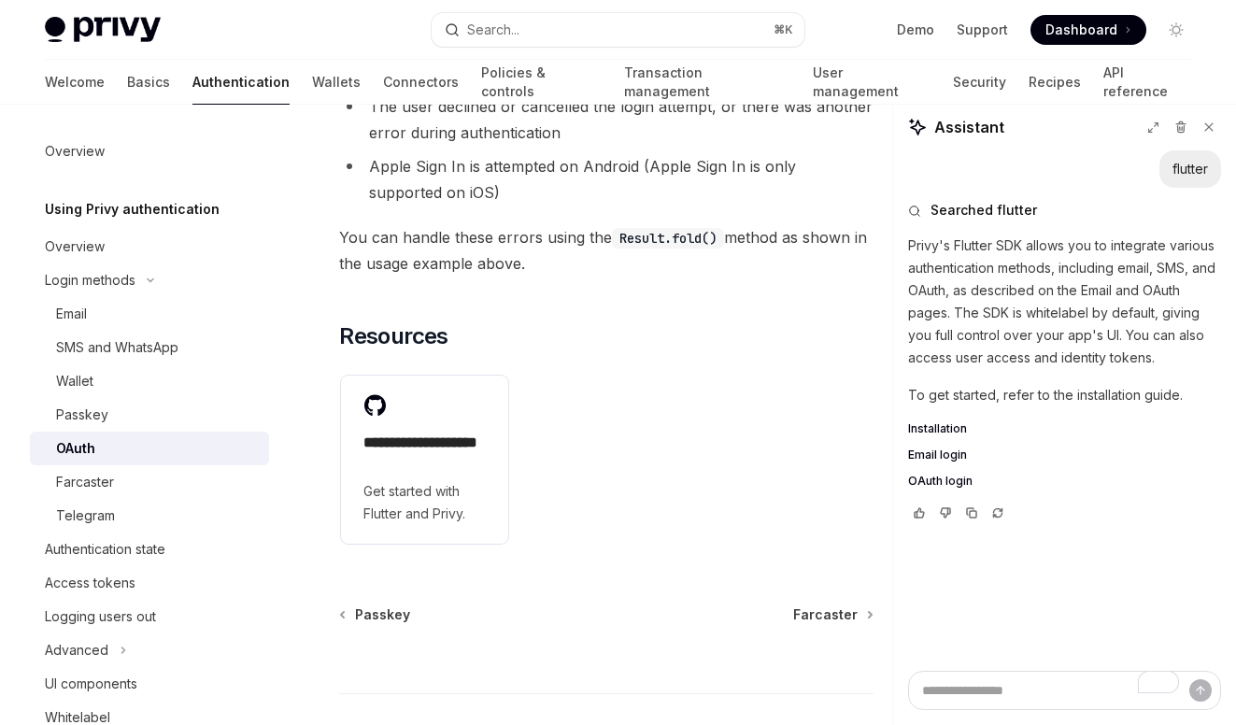
scroll to position [3813, 0]
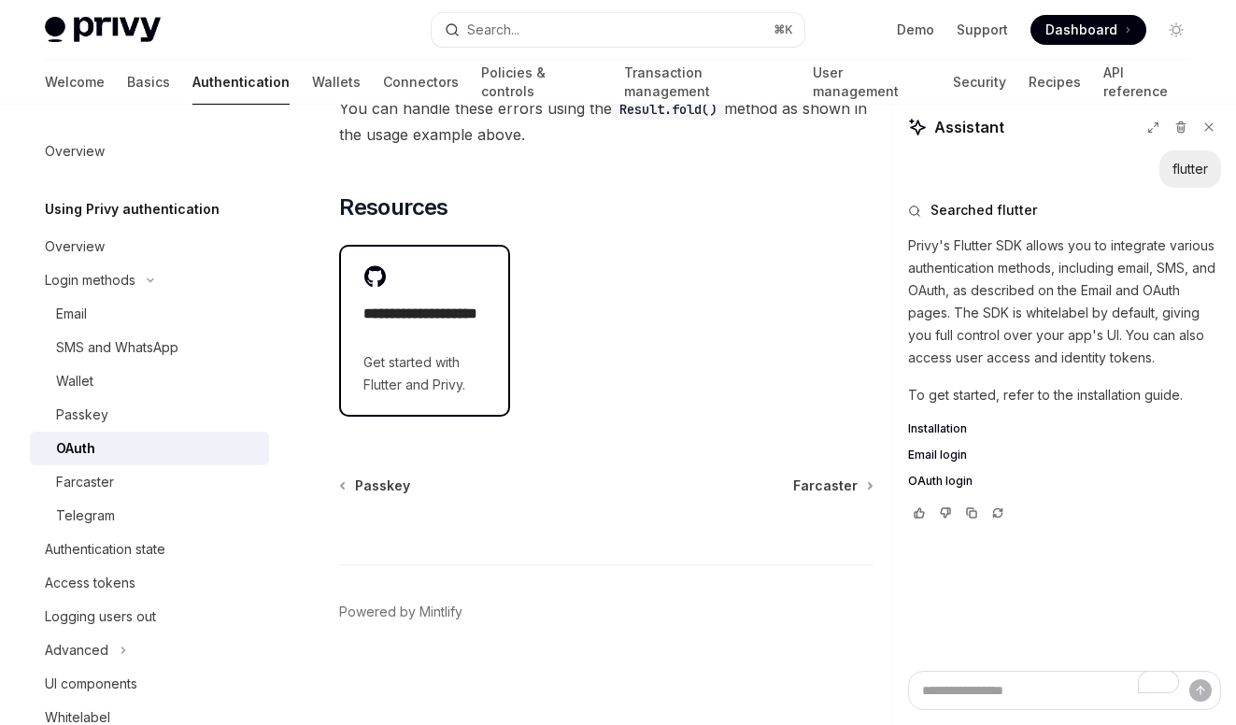
click at [433, 347] on h2 "**********" at bounding box center [424, 325] width 122 height 45
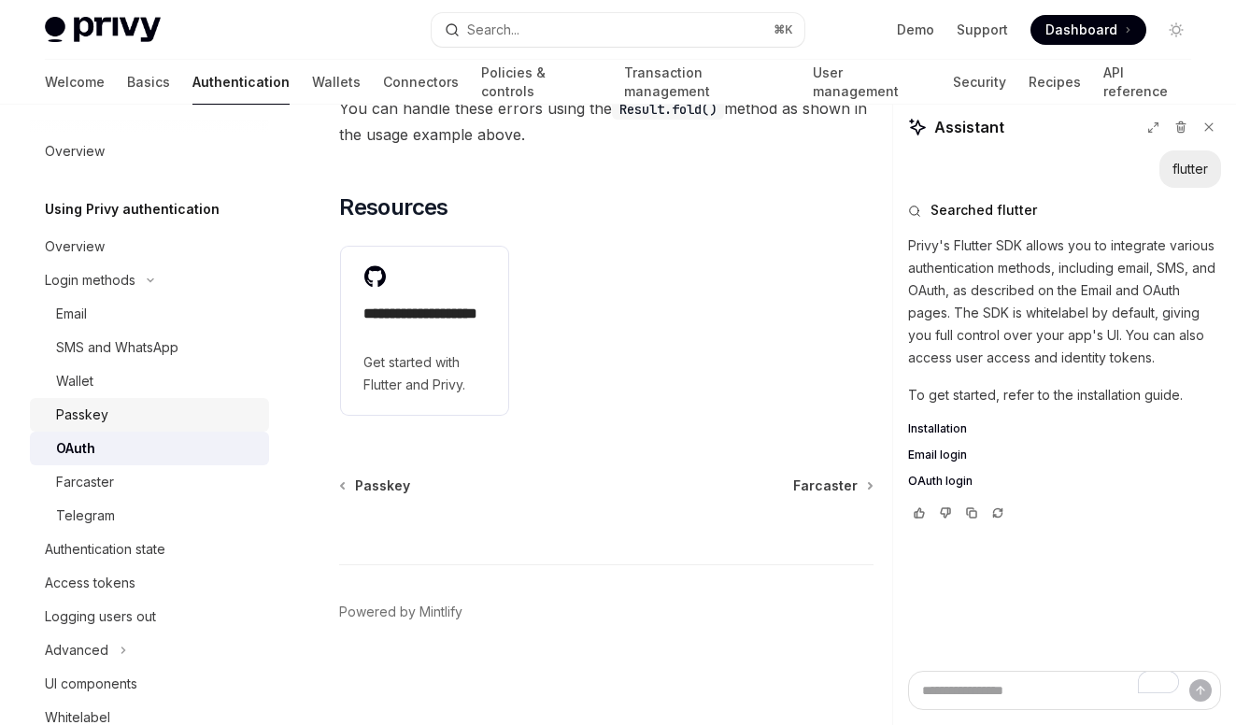
click at [117, 423] on div "Passkey" at bounding box center [157, 414] width 202 height 22
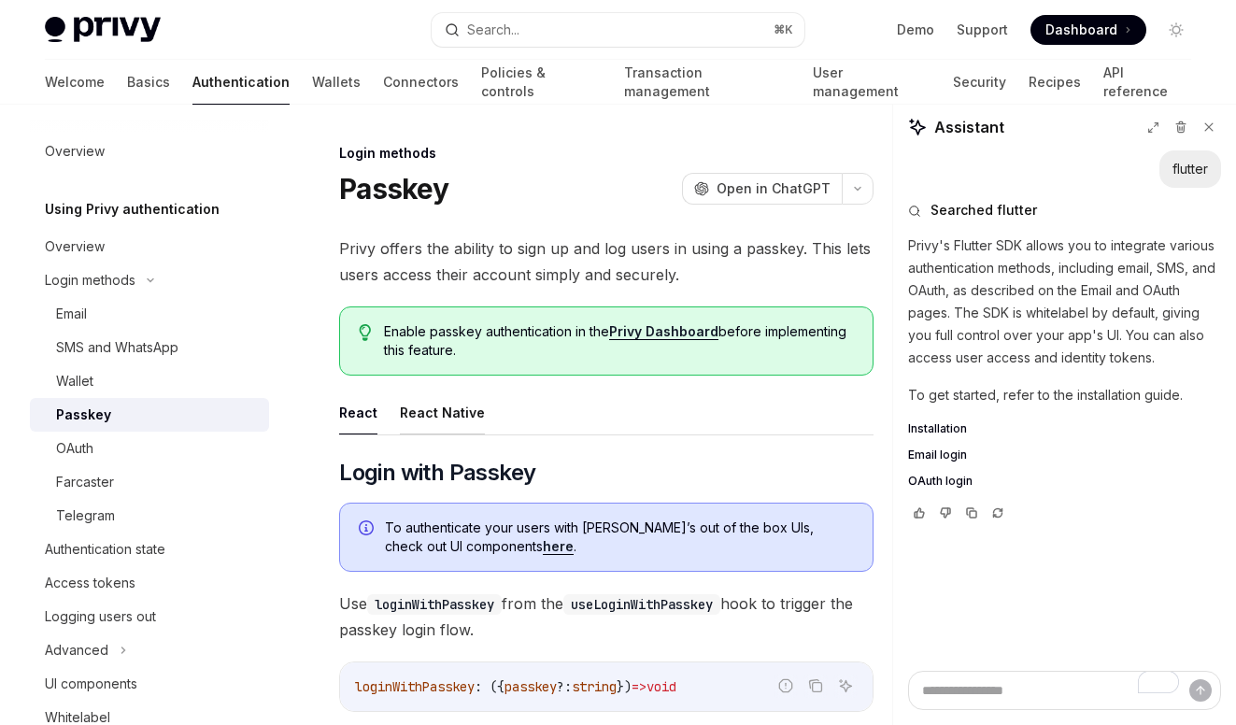
click at [443, 408] on button "React Native" at bounding box center [442, 412] width 85 height 44
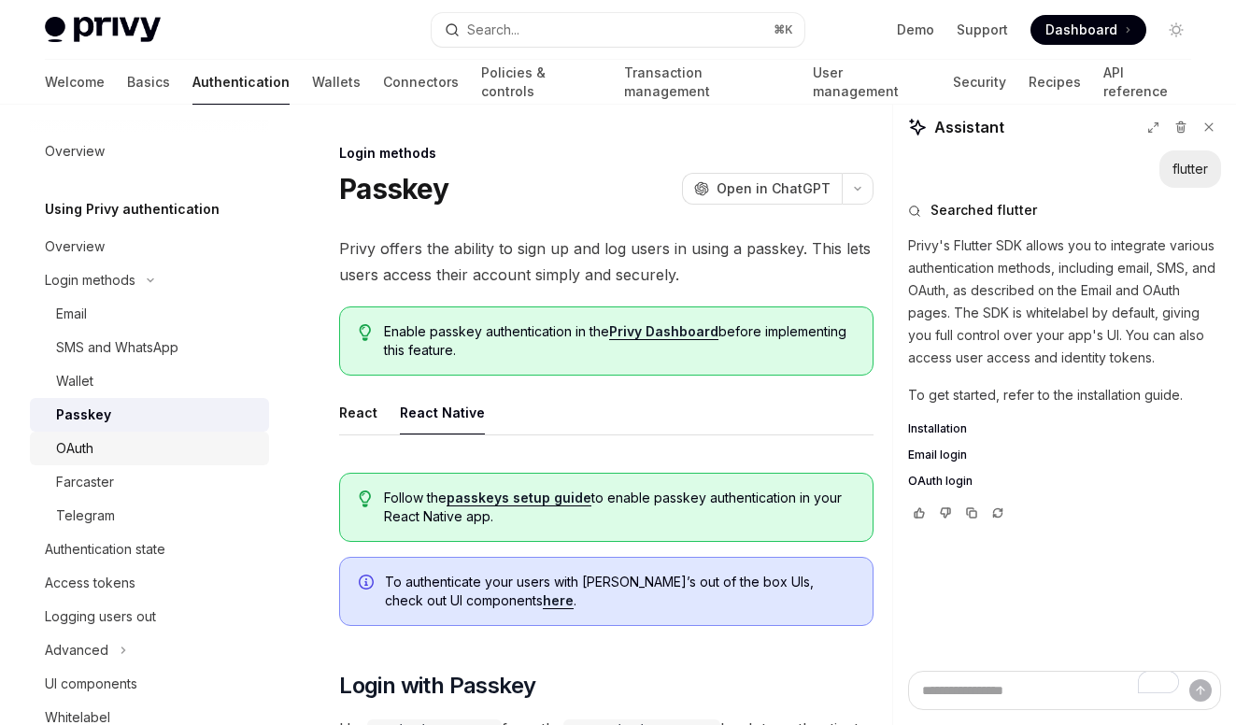
click at [101, 451] on div "OAuth" at bounding box center [157, 448] width 202 height 22
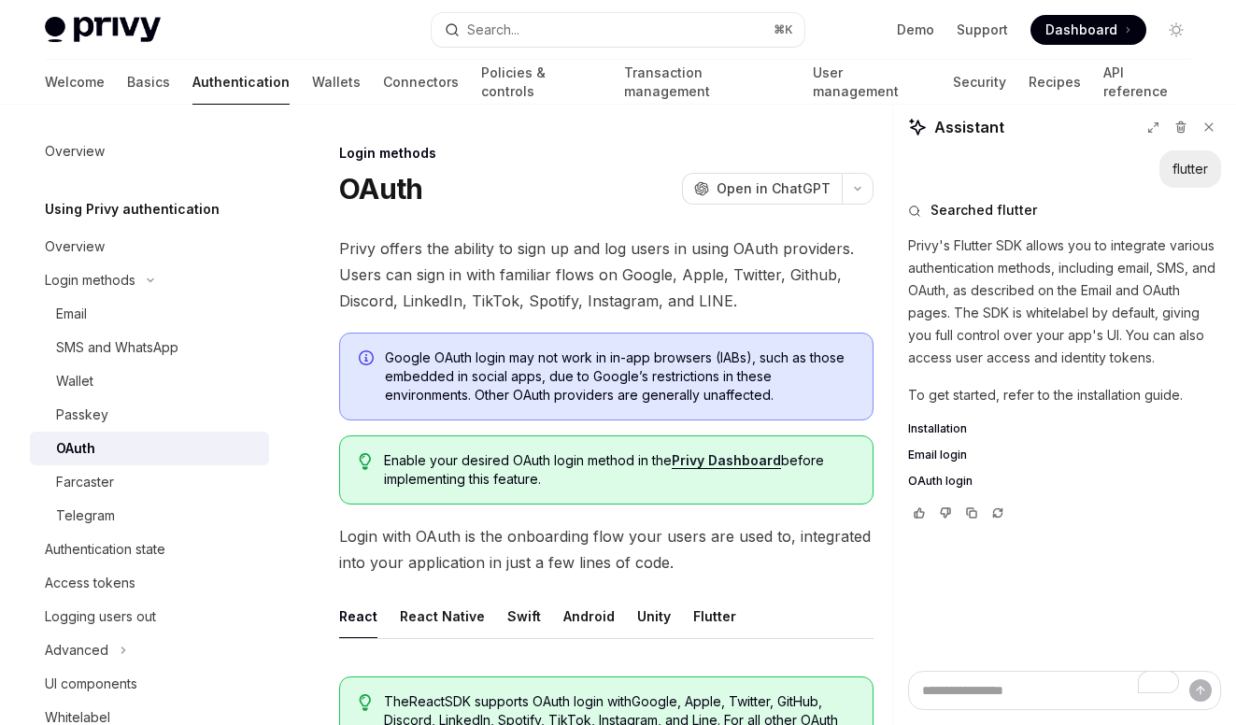
scroll to position [370, 0]
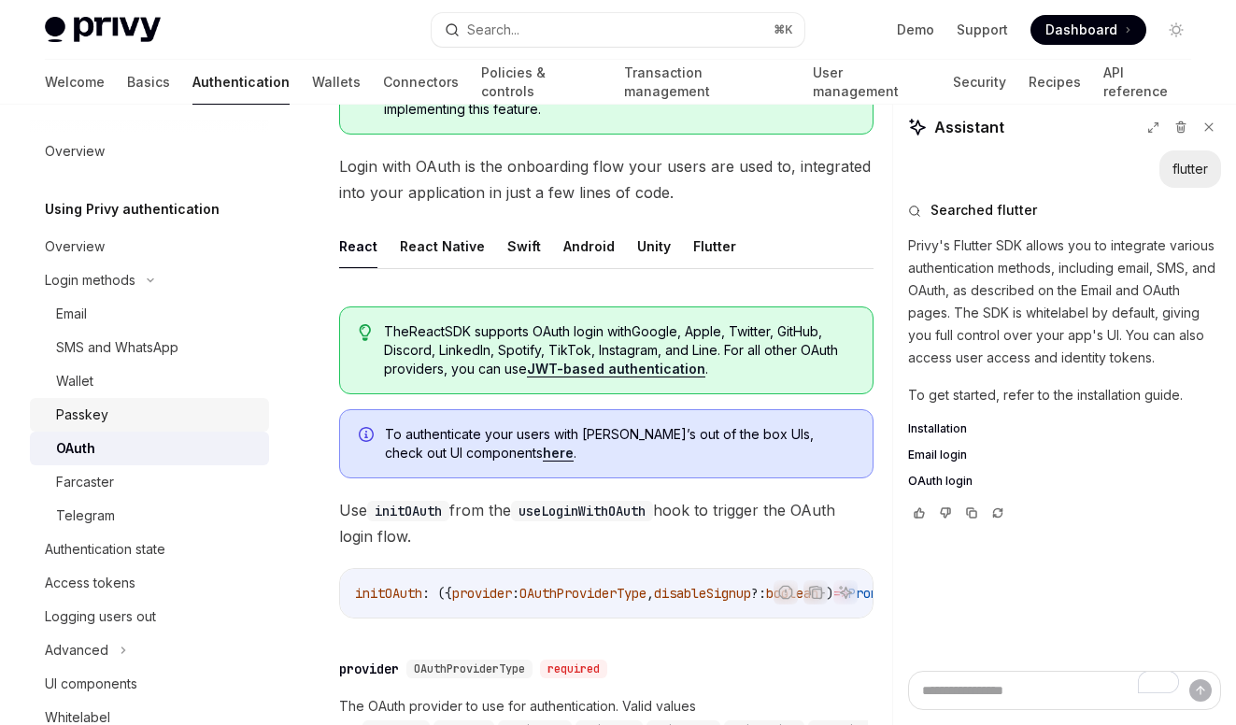
click at [109, 409] on div "Passkey" at bounding box center [157, 414] width 202 height 22
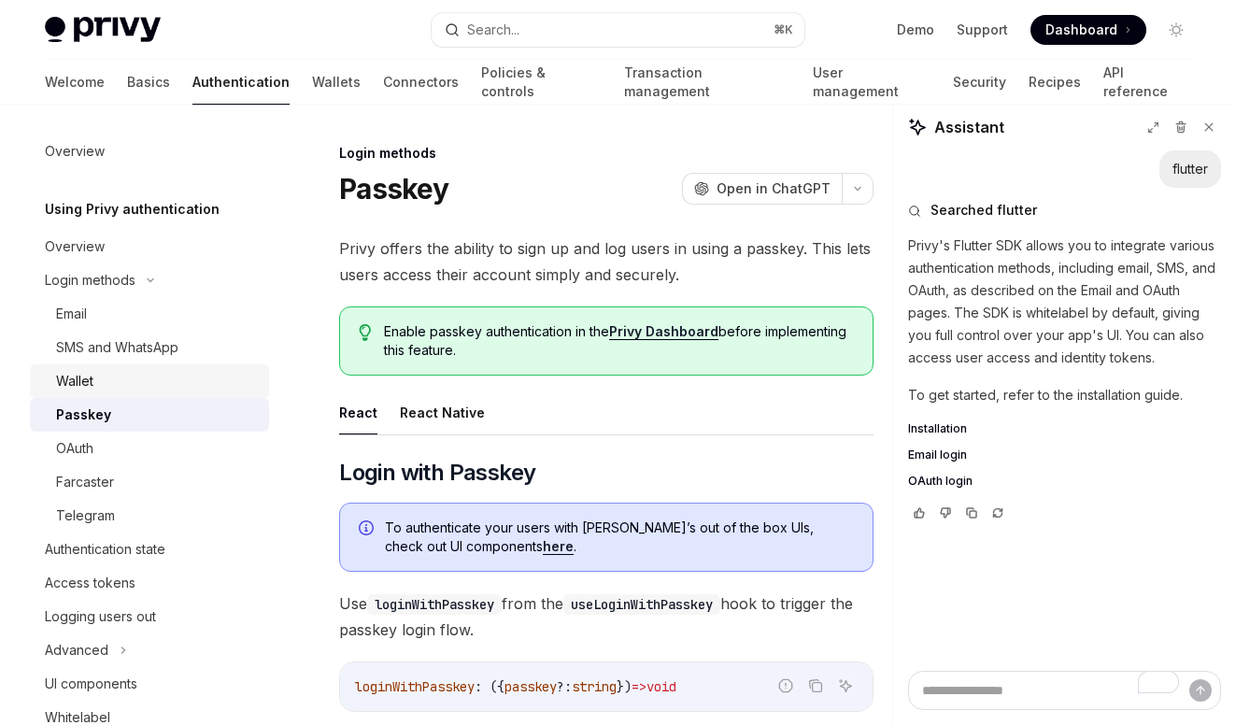
click at [122, 378] on div "Wallet" at bounding box center [157, 381] width 202 height 22
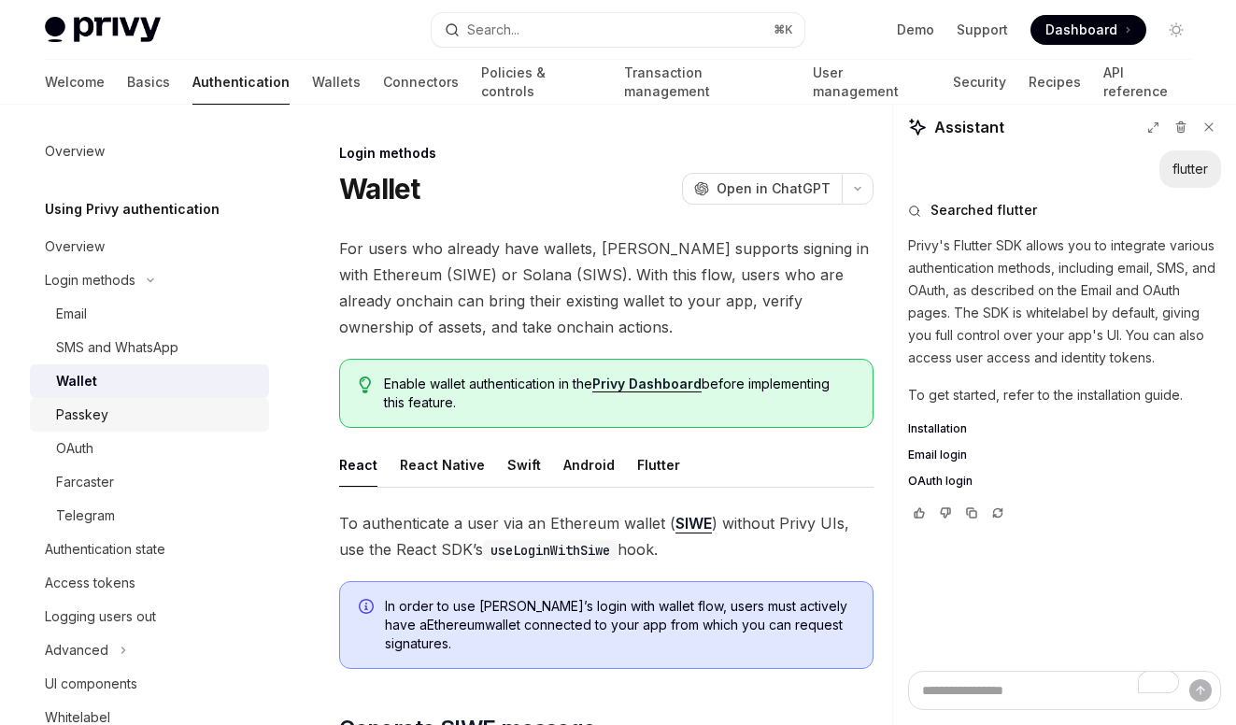
click at [139, 403] on div "Passkey" at bounding box center [157, 414] width 202 height 22
type textarea "*"
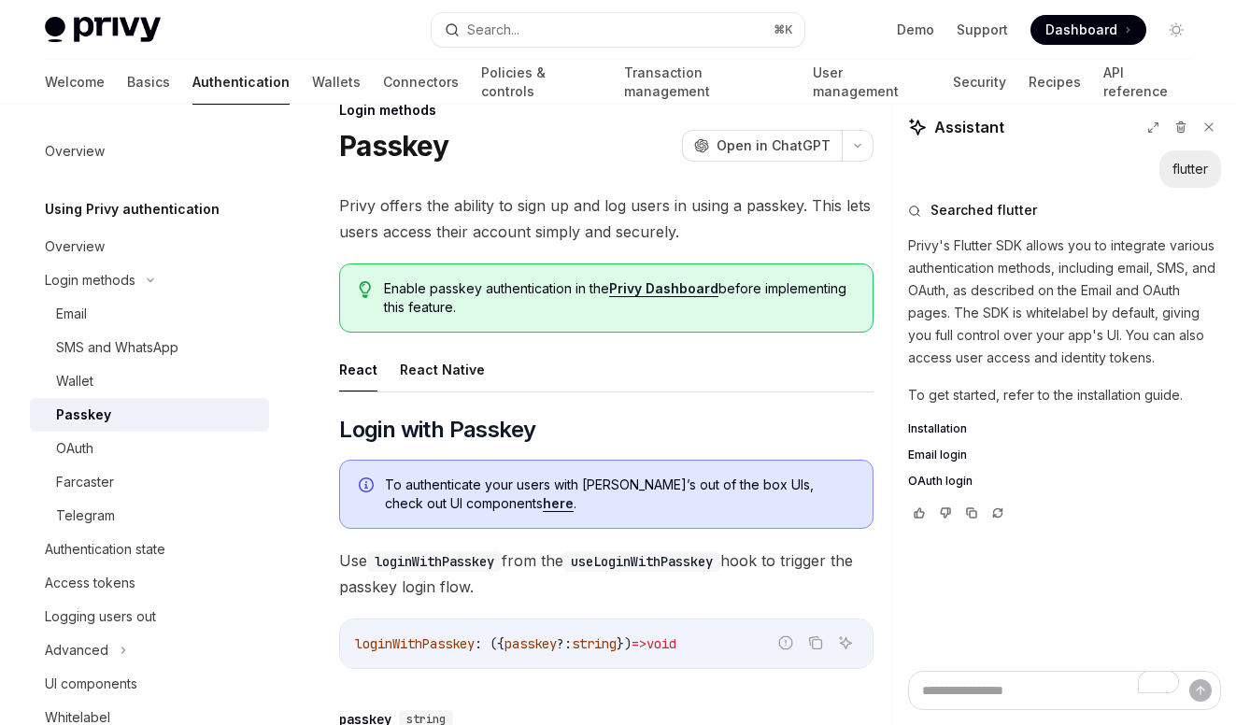
scroll to position [10, 0]
